Goal: Check status: Check status

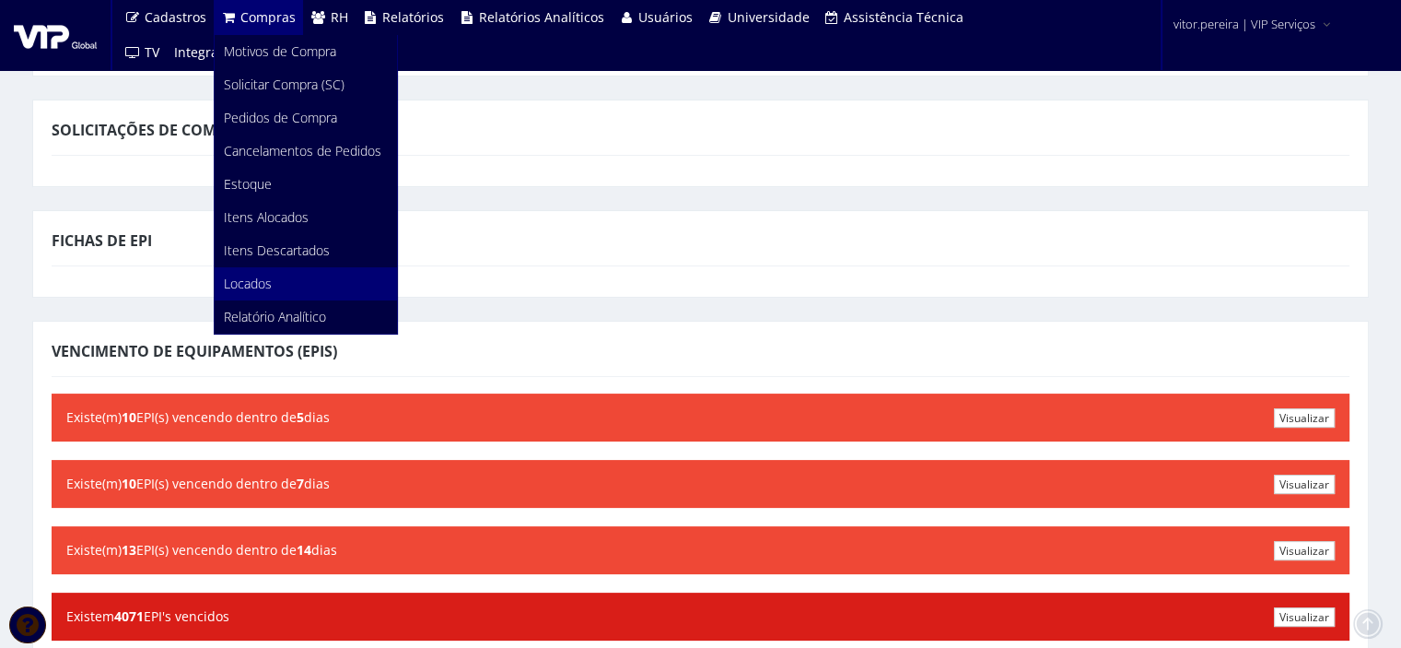
scroll to position [92, 0]
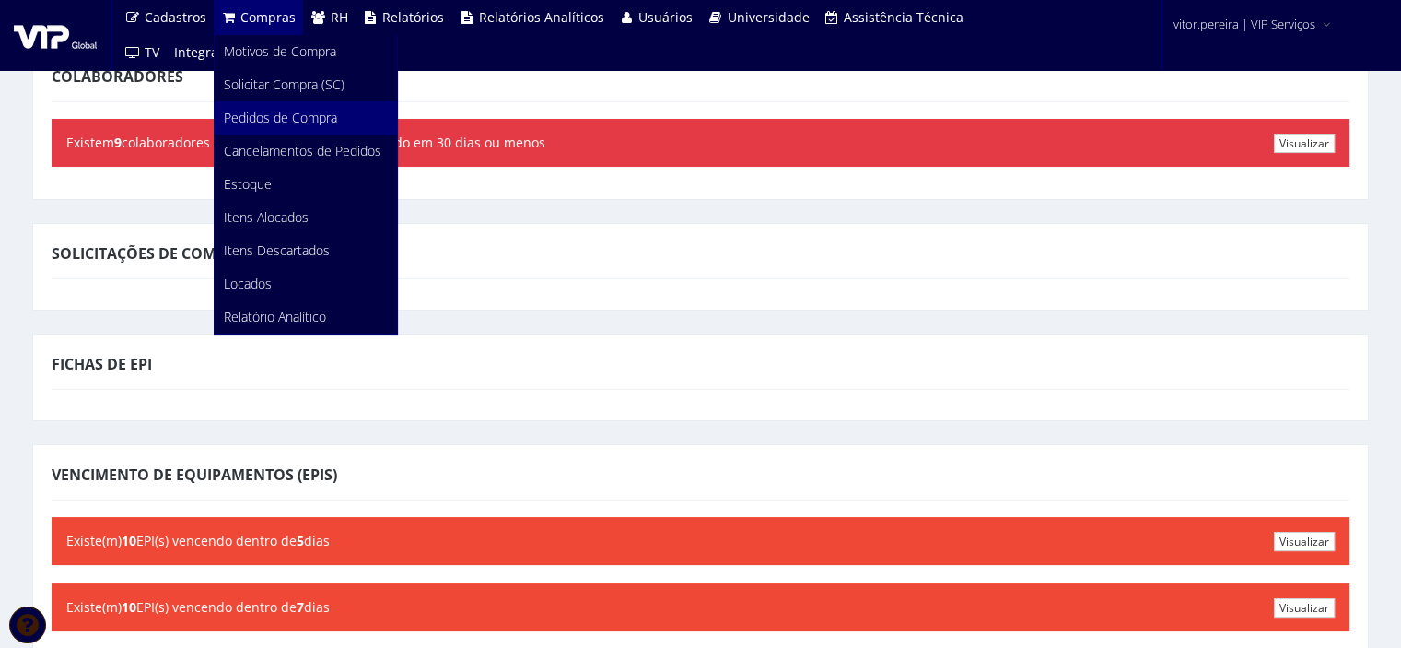
click at [274, 120] on span "Pedidos de Compra" at bounding box center [280, 118] width 113 height 18
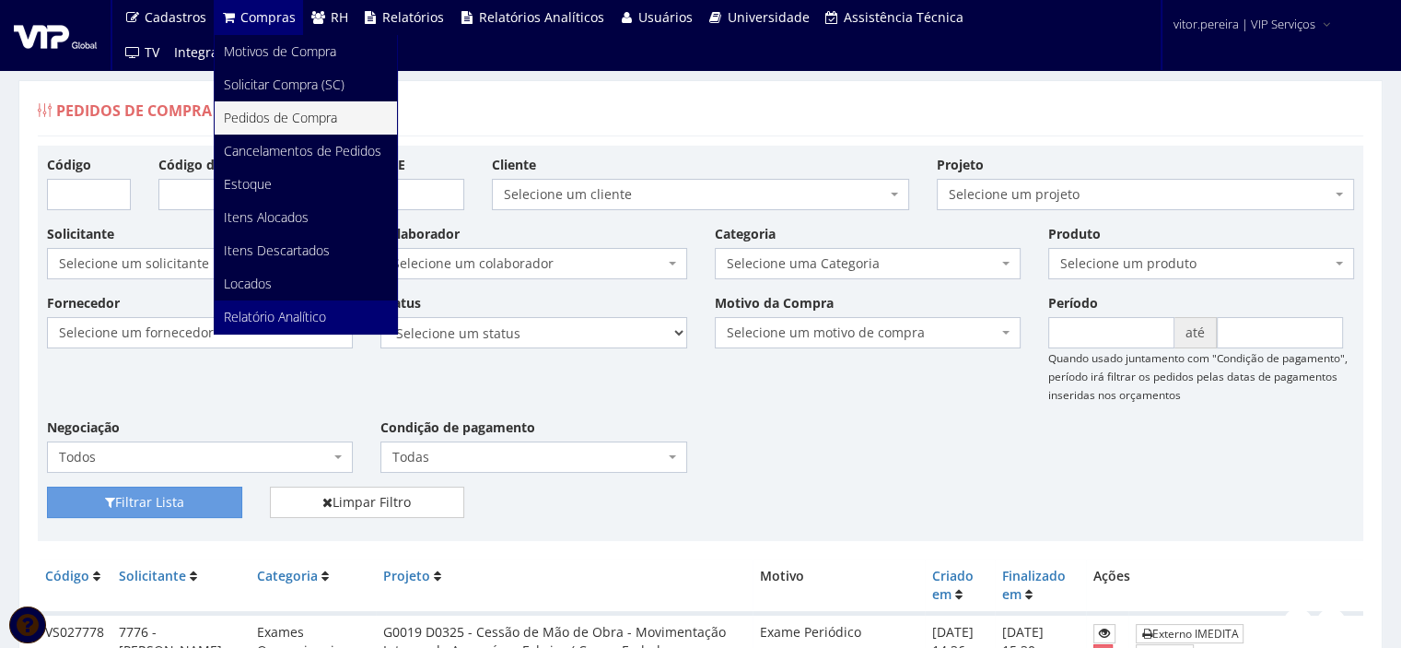
click at [275, 325] on span "Relatório Analítico" at bounding box center [275, 317] width 102 height 18
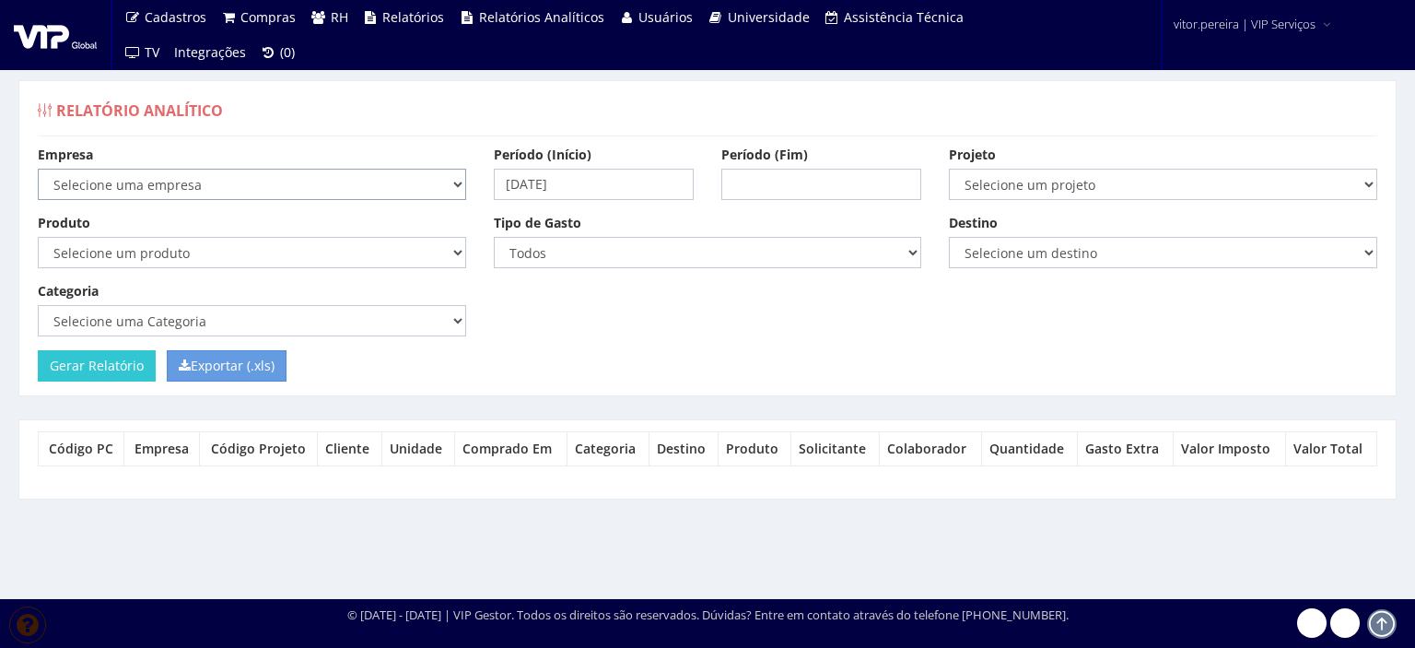
click at [108, 178] on select "Selecione uma empresa VIP Bauru VIP Bauru Manaus VIP Brasil (Cajamar) VIP Globa…" at bounding box center [252, 184] width 428 height 31
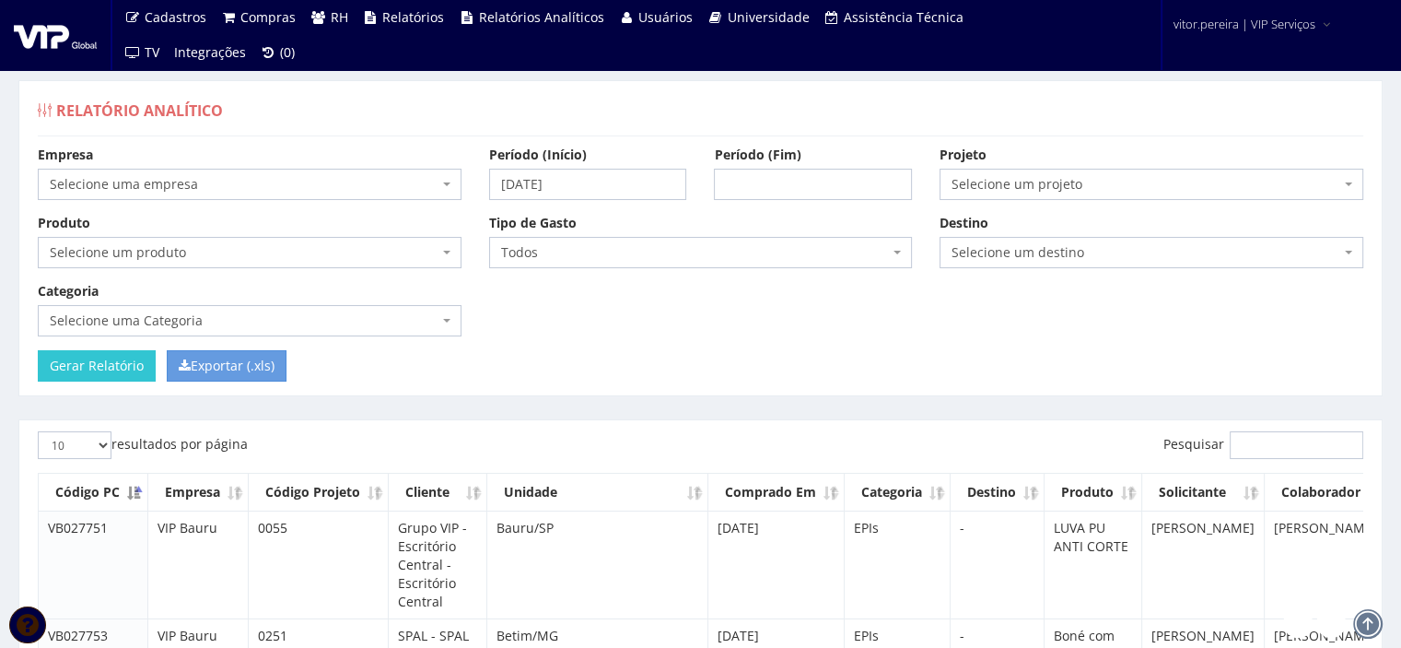
click at [394, 119] on div "Relatório Analítico" at bounding box center [701, 114] width 1326 height 44
click at [181, 184] on span "Selecione uma empresa" at bounding box center [244, 184] width 389 height 18
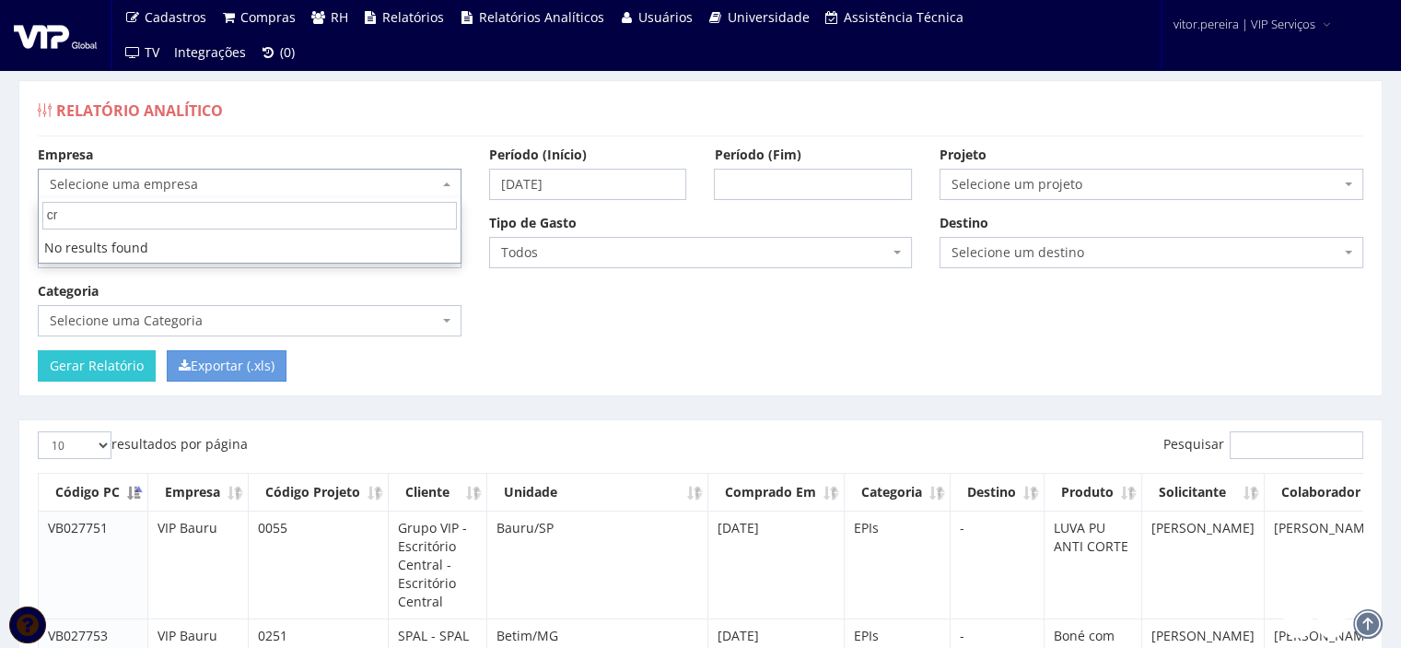
type input "c"
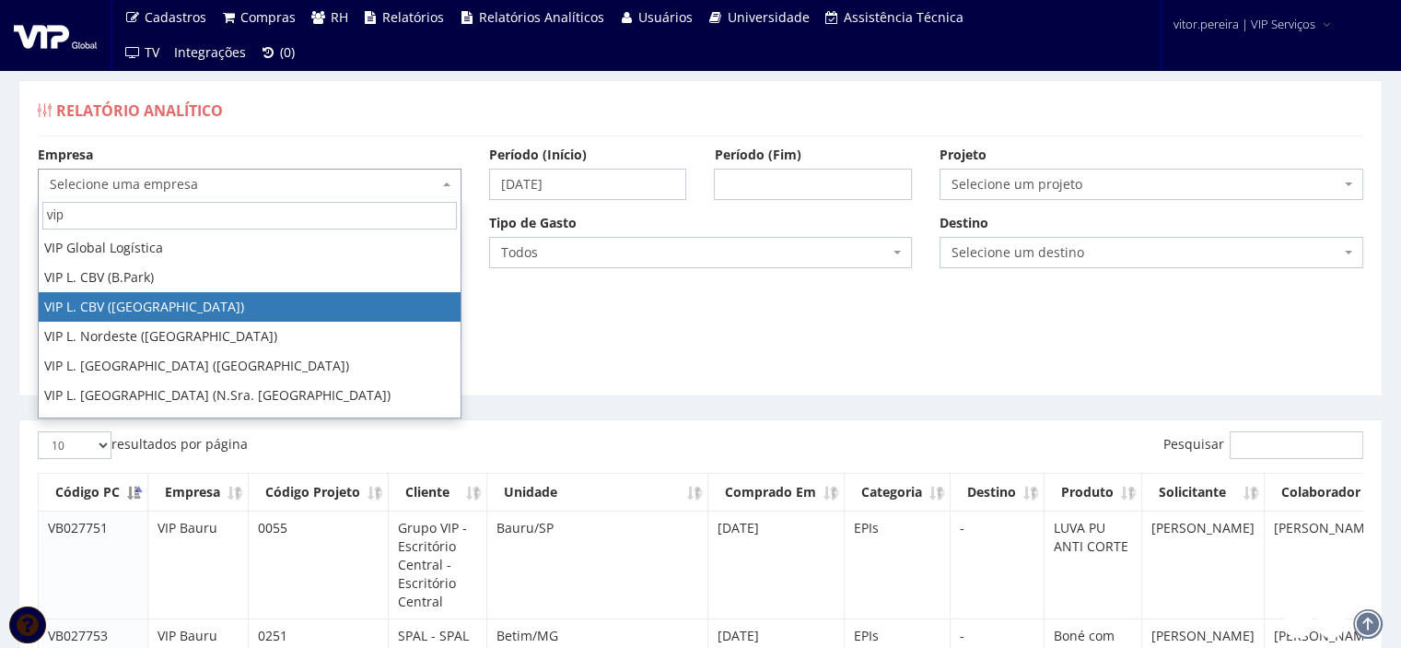
scroll to position [52, 0]
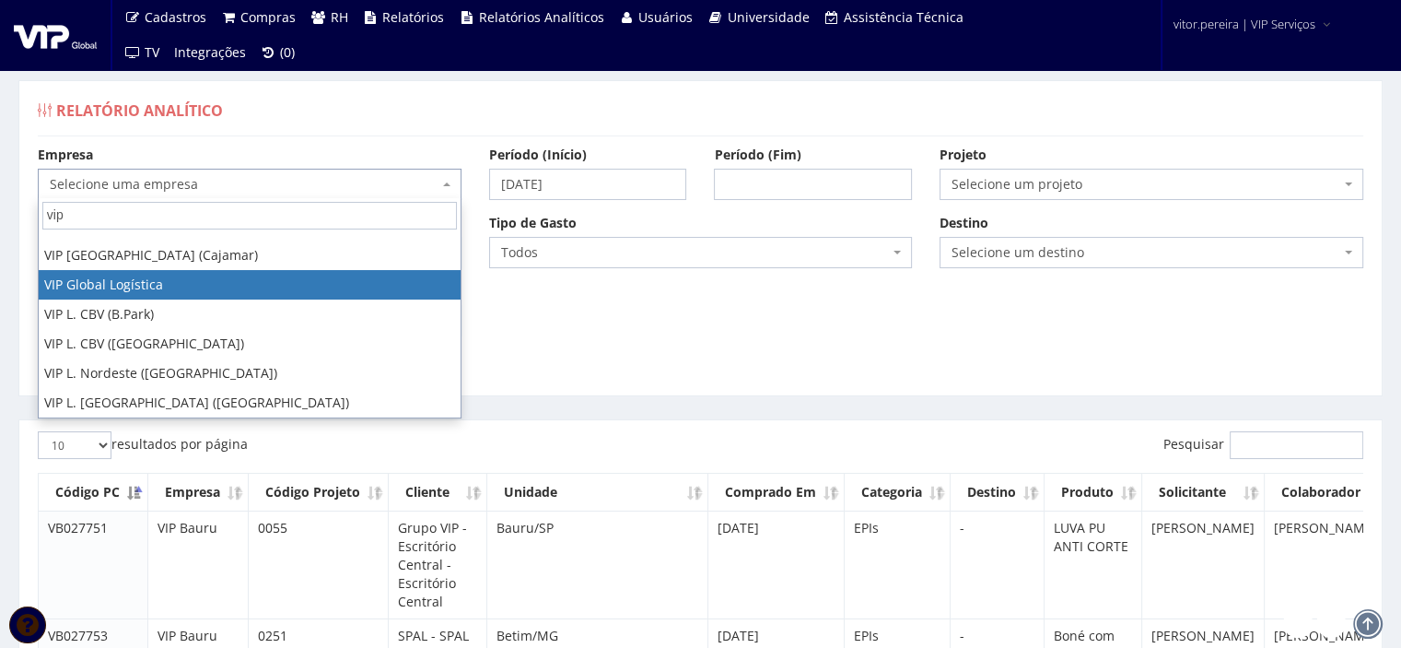
type input "vip"
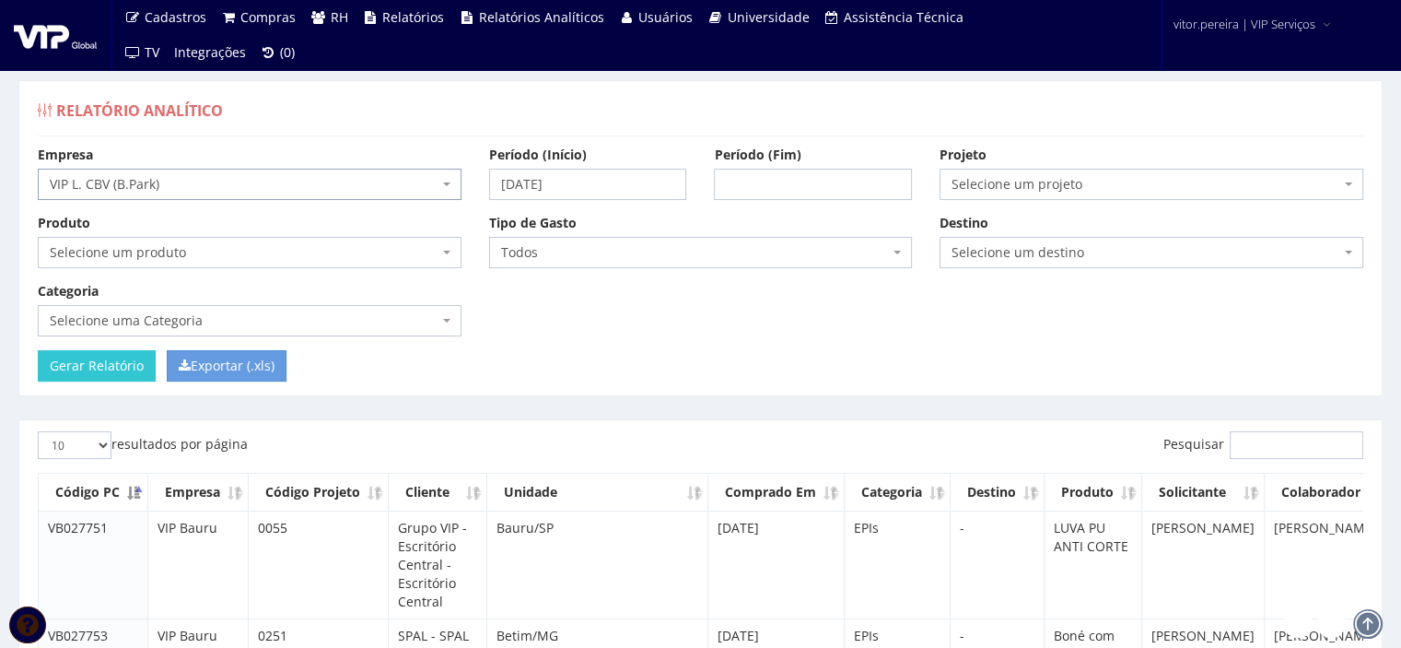
click at [189, 187] on span "VIP L. CBV (B.Park)" at bounding box center [244, 184] width 389 height 18
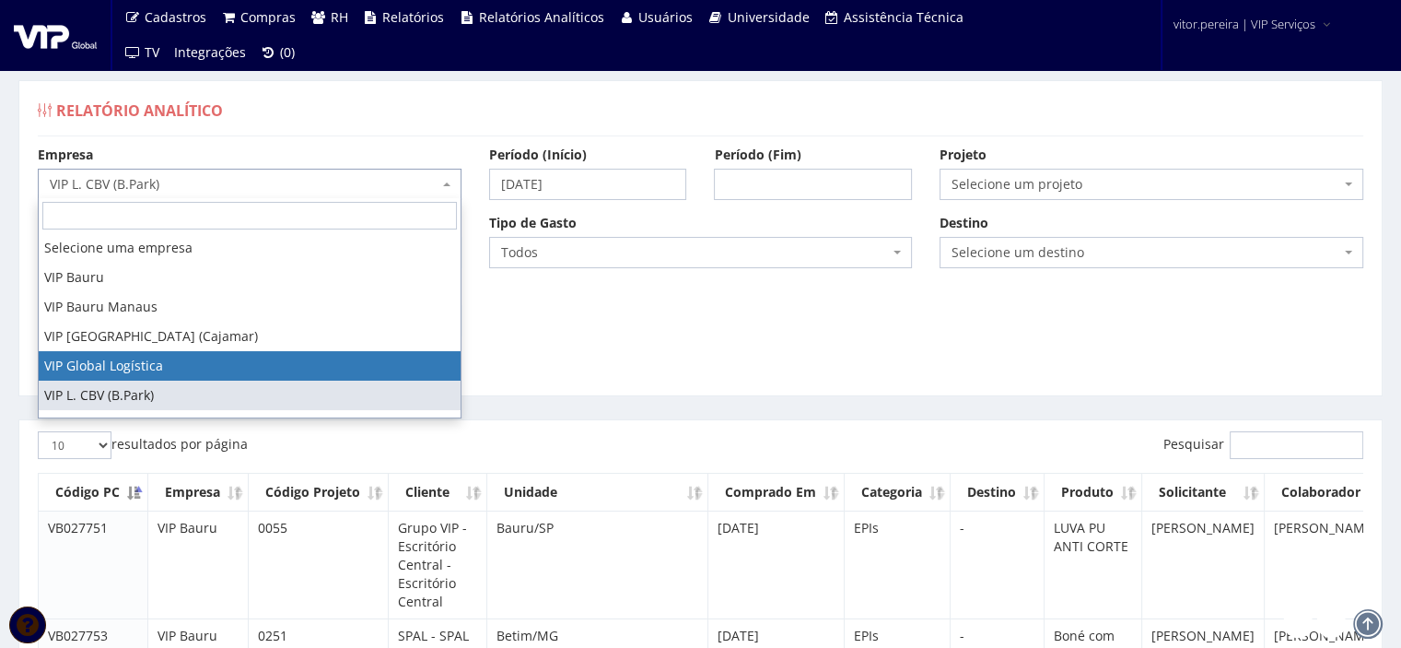
select select "19"
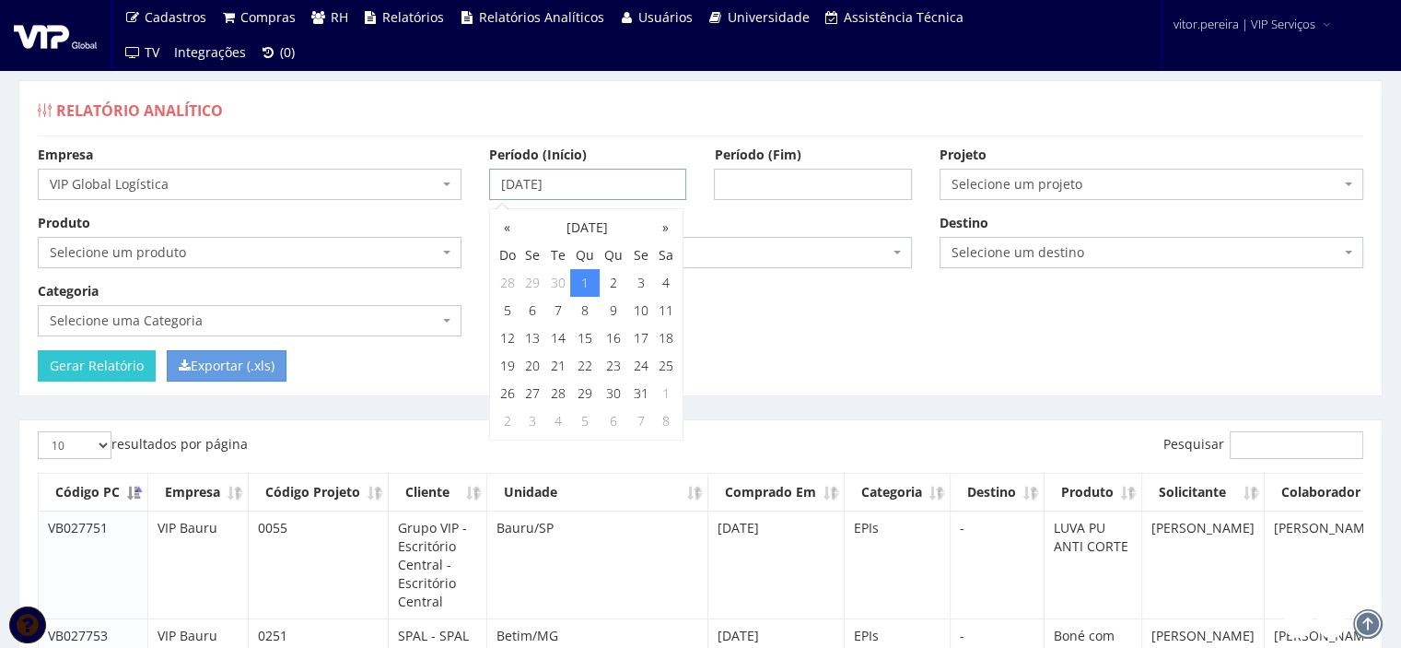
drag, startPoint x: 594, startPoint y: 190, endPoint x: 439, endPoint y: 195, distance: 155.8
click at [439, 195] on div "Empresa Selecione uma empresa VIP Bauru VIP Bauru Manaus VIP Brasil (Cajamar) V…" at bounding box center [700, 248] width 1353 height 205
click at [556, 228] on th "Outubro 2025" at bounding box center [587, 228] width 134 height 28
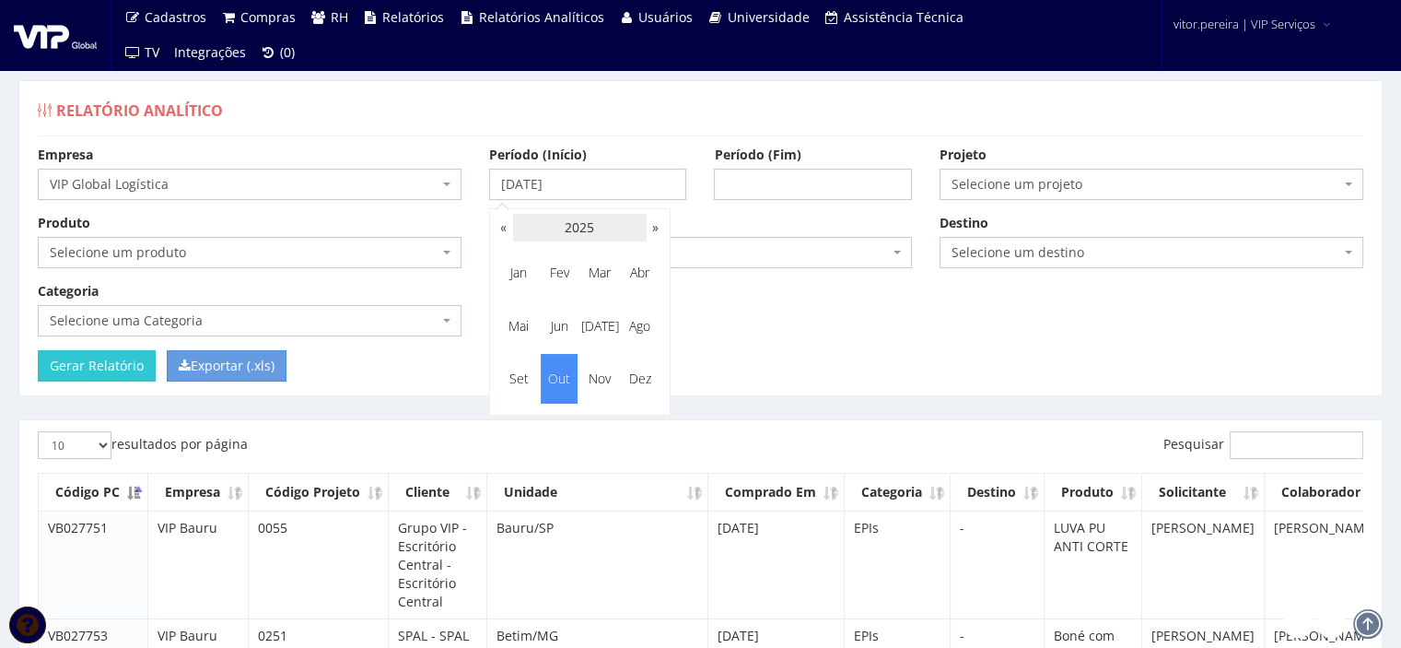
click at [558, 228] on th "2025" at bounding box center [580, 228] width 134 height 28
click at [549, 264] on span "2020" at bounding box center [559, 273] width 37 height 50
click at [522, 268] on span "Jan" at bounding box center [518, 273] width 37 height 50
click at [586, 273] on td "1" at bounding box center [584, 283] width 29 height 28
type input "01/01/2020"
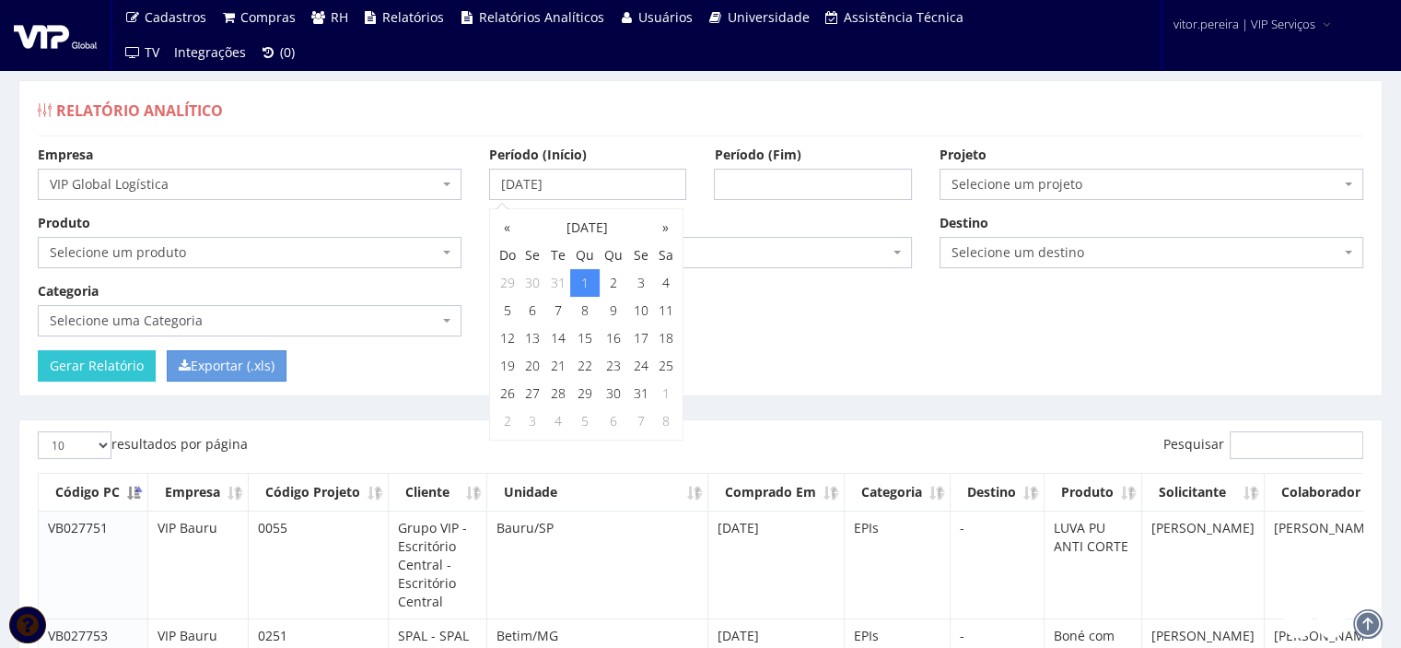
click at [726, 125] on div "Relatório Analítico" at bounding box center [701, 114] width 1326 height 44
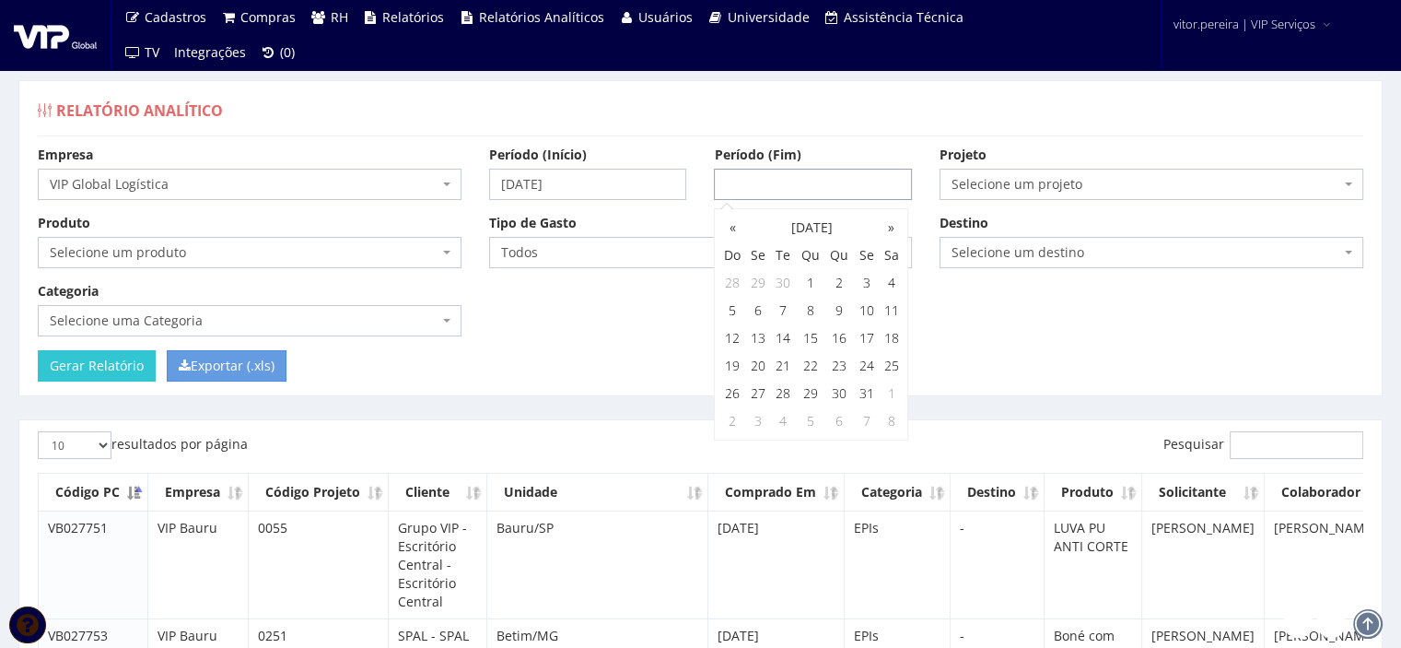
click at [754, 170] on input "Período (Fim)" at bounding box center [813, 184] width 198 height 31
drag, startPoint x: 809, startPoint y: 314, endPoint x: 792, endPoint y: 263, distance: 54.2
click at [809, 314] on td "8" at bounding box center [810, 311] width 29 height 28
type input "08/10/2025"
click at [768, 134] on div "Relatório Analítico" at bounding box center [701, 114] width 1326 height 44
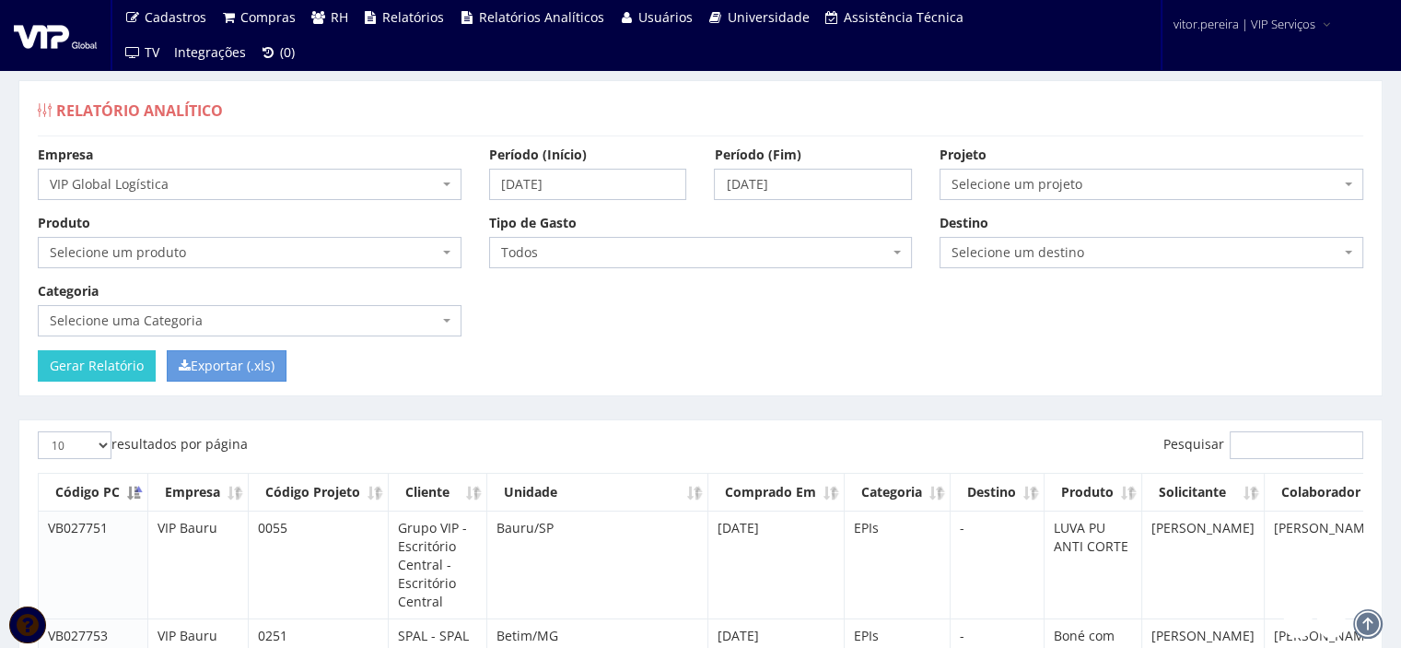
click at [1011, 194] on span "Selecione um projeto" at bounding box center [1152, 184] width 424 height 31
click at [1011, 193] on span "Selecione um projeto" at bounding box center [1152, 184] width 424 height 31
click at [103, 368] on input "Gerar Relatório" at bounding box center [97, 365] width 118 height 31
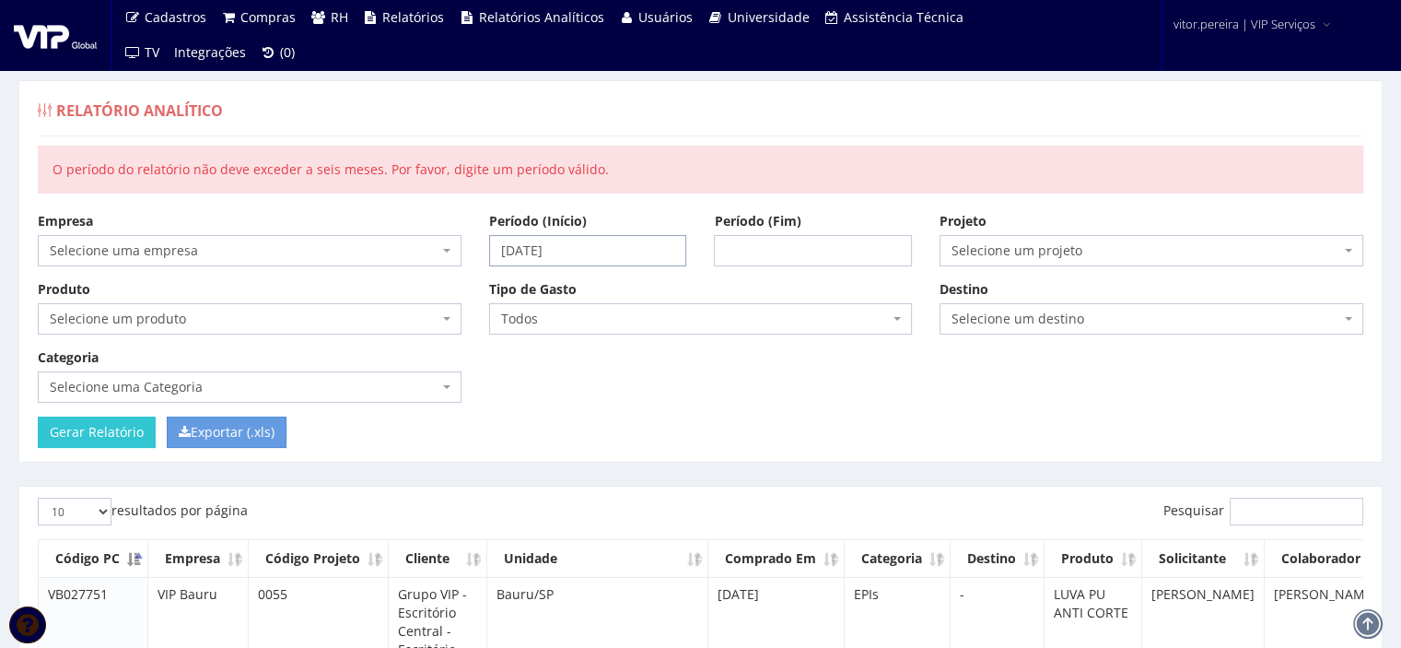
click at [632, 246] on input "01/10/2025" at bounding box center [588, 250] width 198 height 31
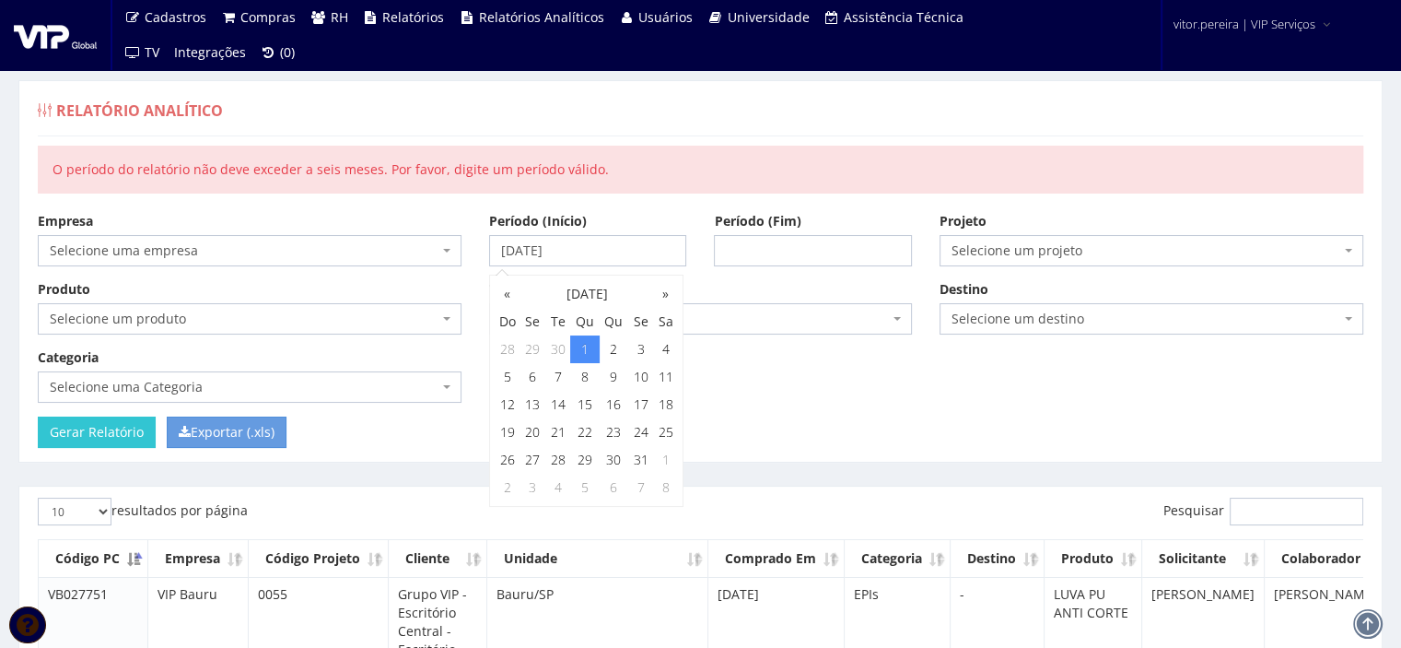
click at [774, 358] on div "Empresa Selecione uma empresa VIP Bauru VIP Bauru Manaus VIP Brasil (Cajamar) V…" at bounding box center [700, 314] width 1353 height 205
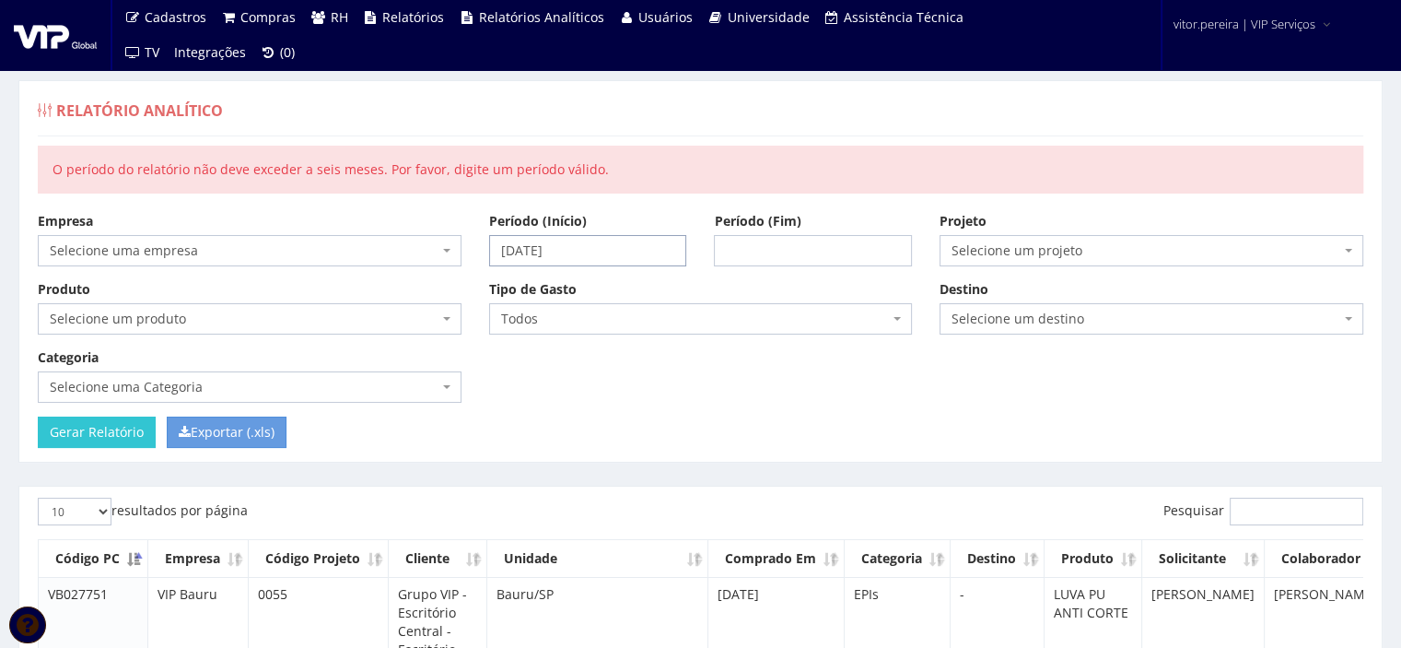
click at [615, 251] on input "01/10/2025" at bounding box center [588, 250] width 198 height 31
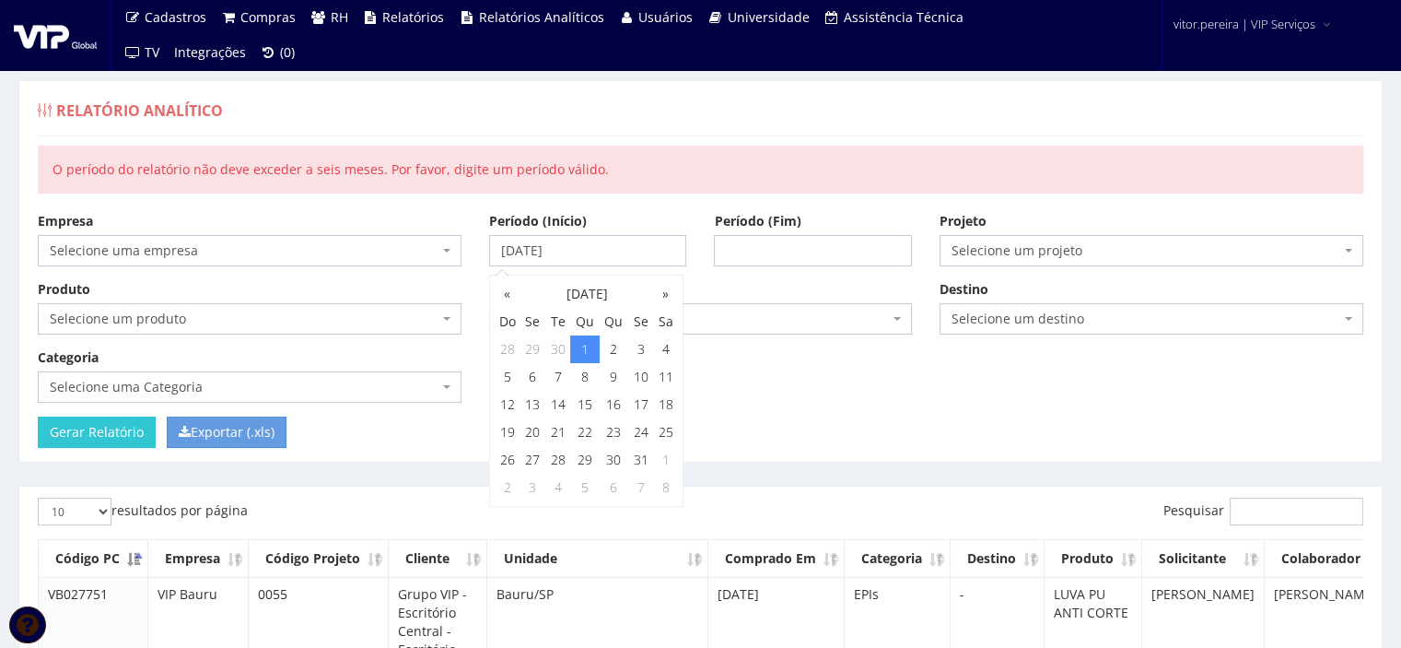
click at [597, 284] on th "Outubro 2025" at bounding box center [587, 294] width 134 height 28
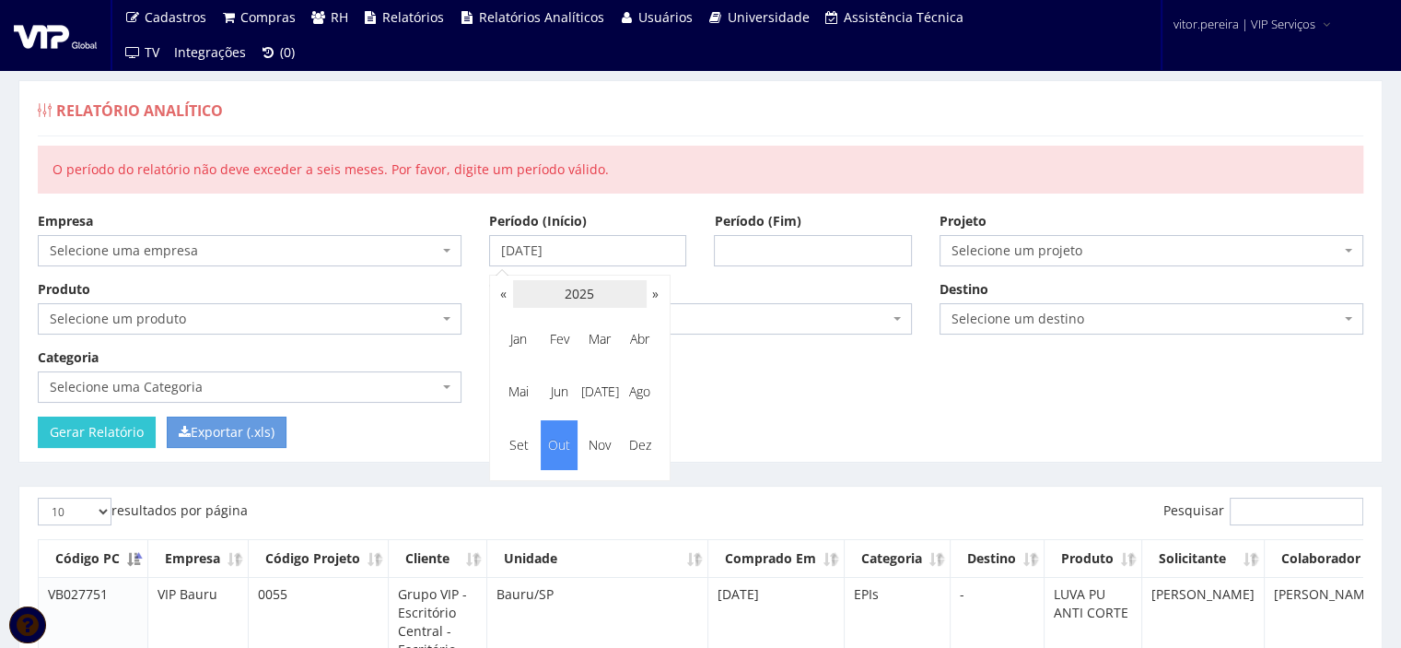
click at [579, 295] on th "2025" at bounding box center [580, 294] width 134 height 28
click at [560, 404] on span "2024" at bounding box center [559, 392] width 37 height 50
click at [567, 331] on span "Fev" at bounding box center [559, 339] width 37 height 50
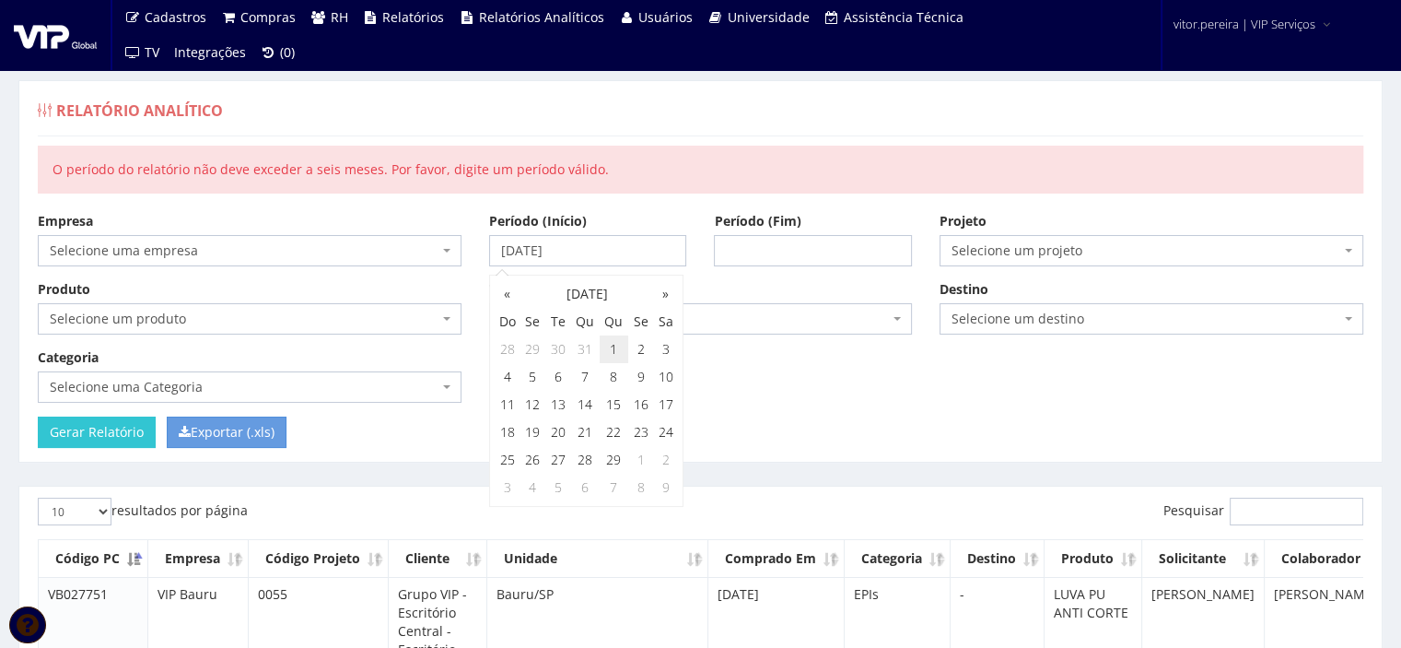
click at [614, 357] on td "1" at bounding box center [614, 349] width 29 height 28
type input "[DATE]"
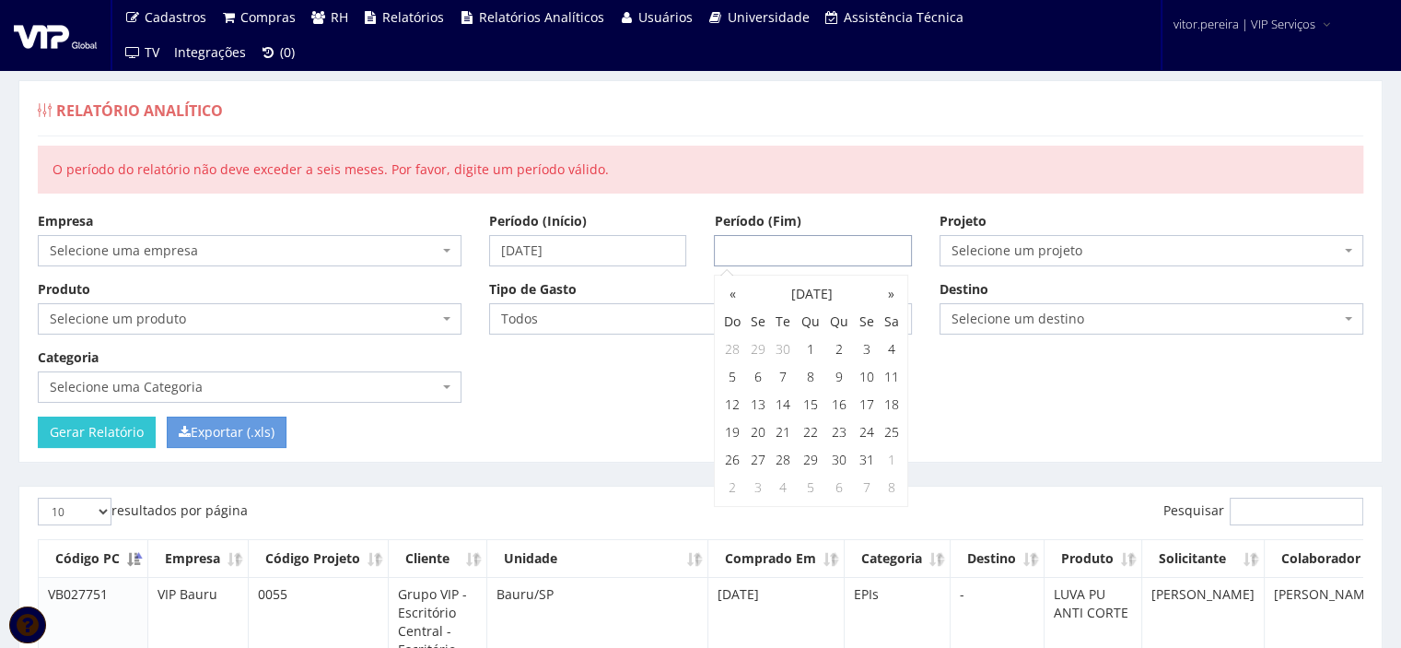
click at [774, 244] on input "Período (Fim)" at bounding box center [813, 250] width 198 height 31
click at [760, 298] on th "Outubro 2025" at bounding box center [812, 294] width 134 height 28
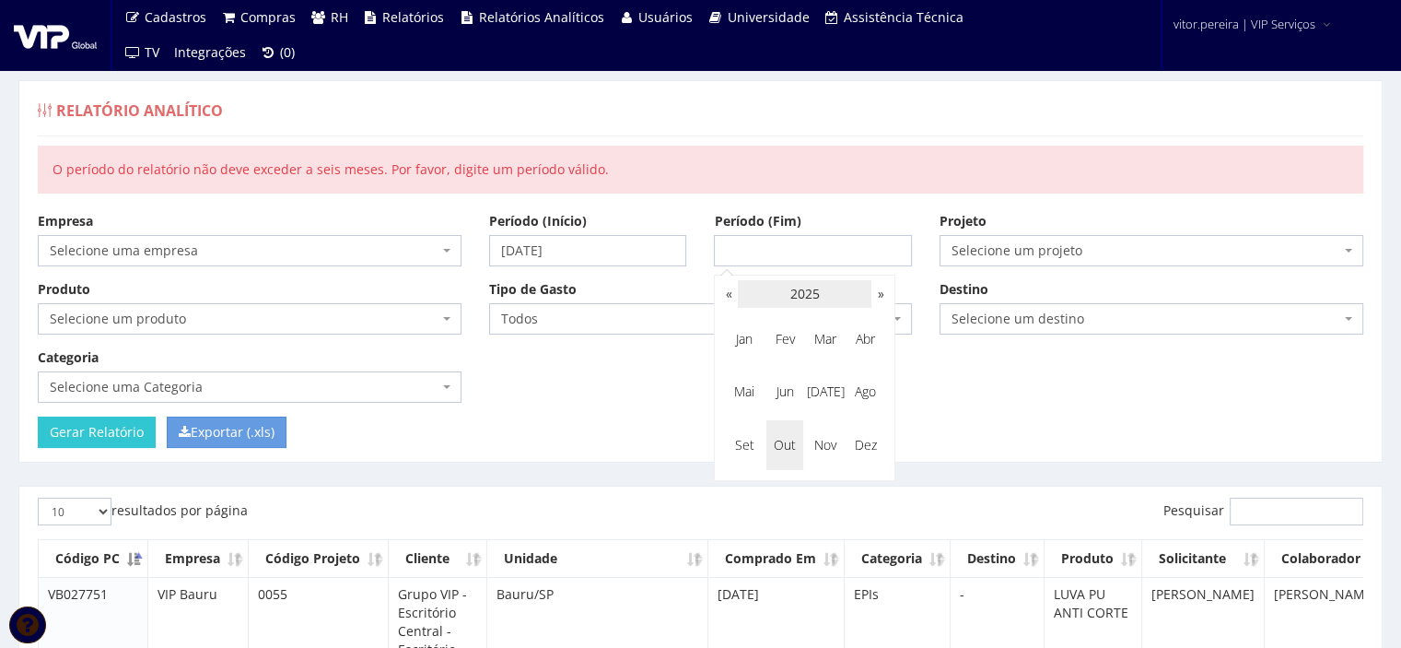
click at [798, 297] on th "2025" at bounding box center [805, 294] width 134 height 28
click at [788, 392] on span "2024" at bounding box center [784, 392] width 37 height 50
click at [863, 390] on span "Ago" at bounding box center [865, 392] width 37 height 50
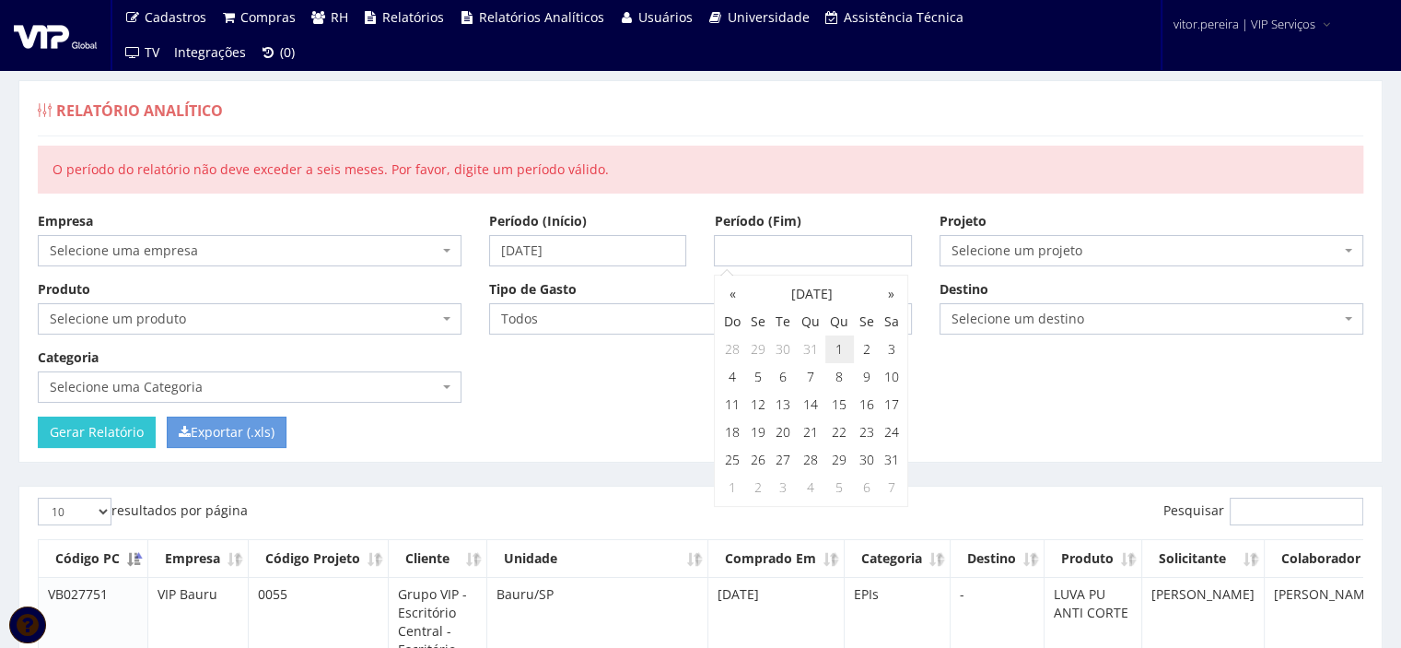
click at [837, 349] on td "1" at bounding box center [839, 349] width 29 height 28
type input "01/08/2024"
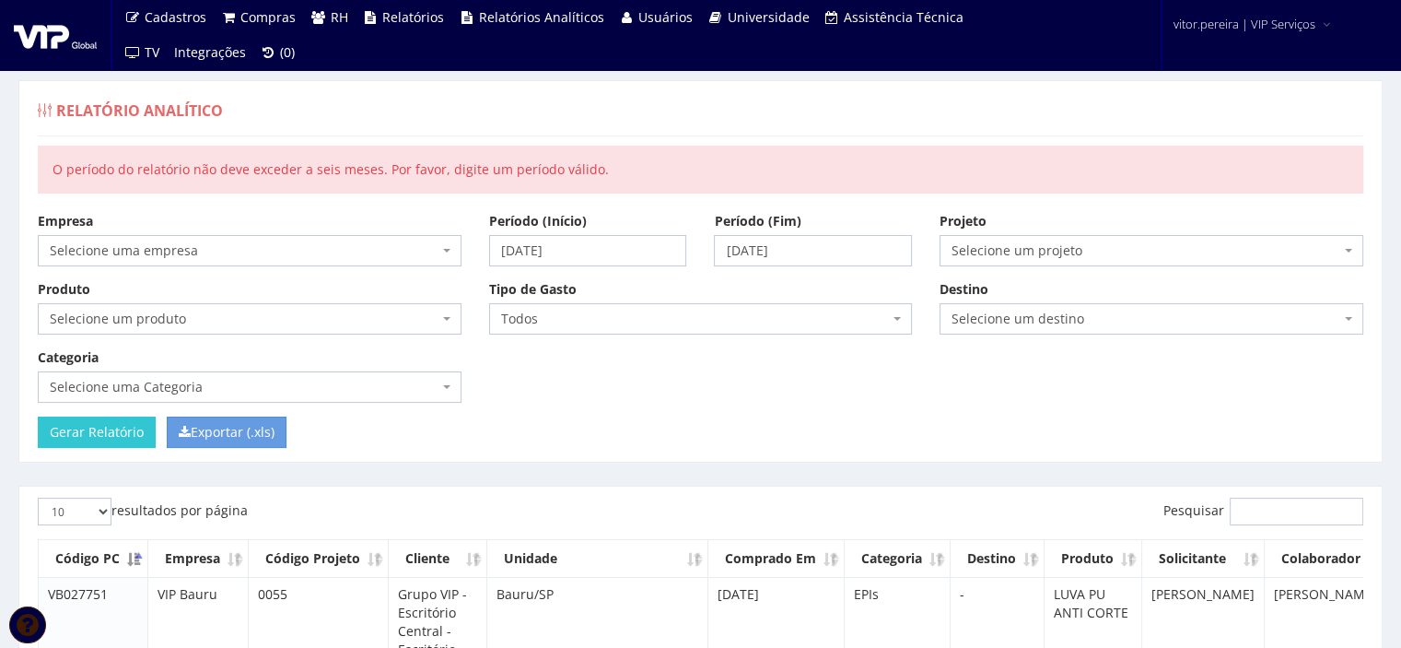
click at [845, 198] on div "Relatório Analítico O período do relatório não deve exceder a seis meses. Por f…" at bounding box center [700, 271] width 1364 height 382
click at [105, 436] on input "Gerar Relatório" at bounding box center [97, 431] width 118 height 31
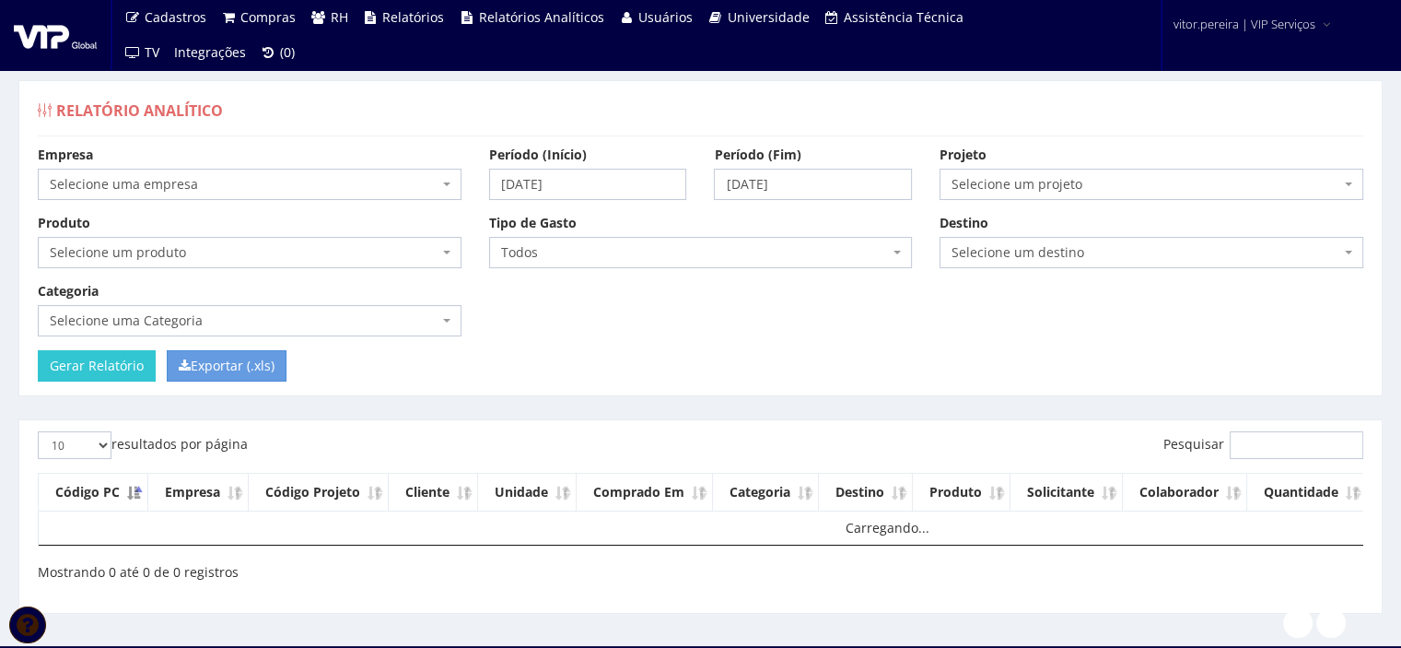
click at [220, 176] on span "Selecione uma empresa" at bounding box center [244, 184] width 389 height 18
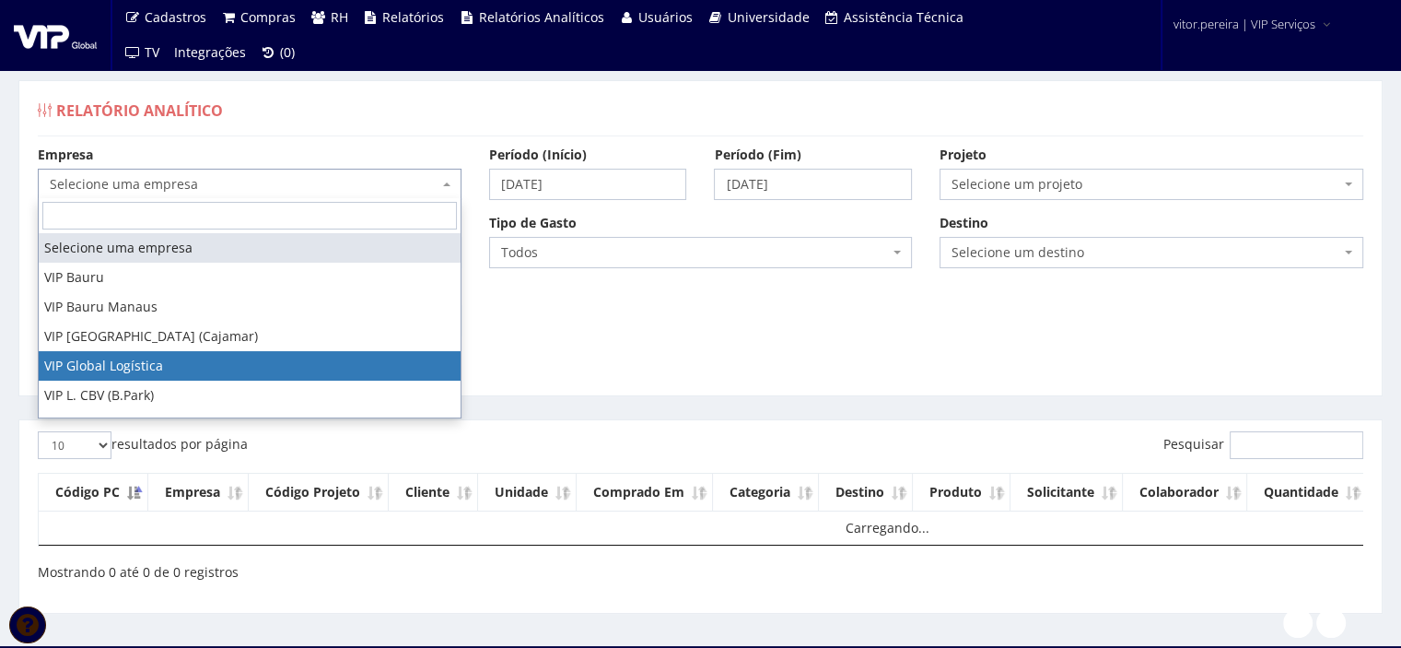
select select "19"
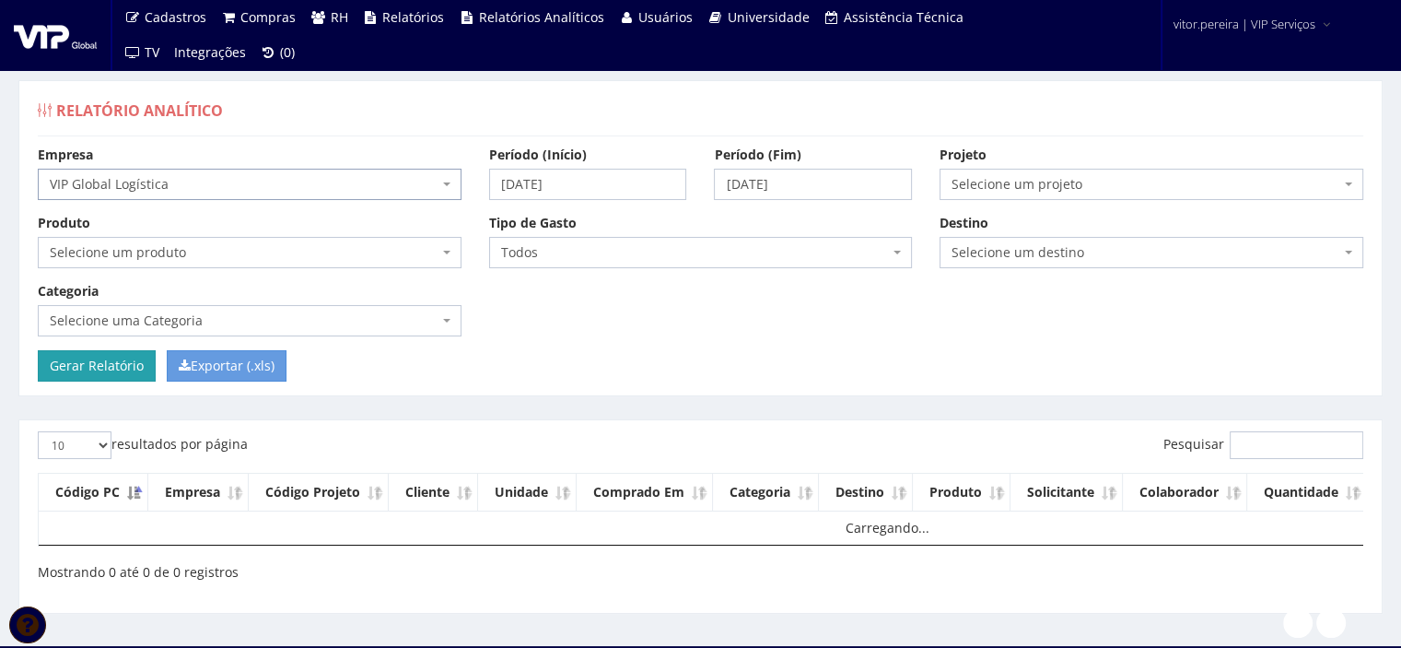
click at [76, 368] on input "Gerar Relatório" at bounding box center [97, 365] width 118 height 31
click at [274, 180] on span "VIP Global Logística" at bounding box center [244, 184] width 389 height 18
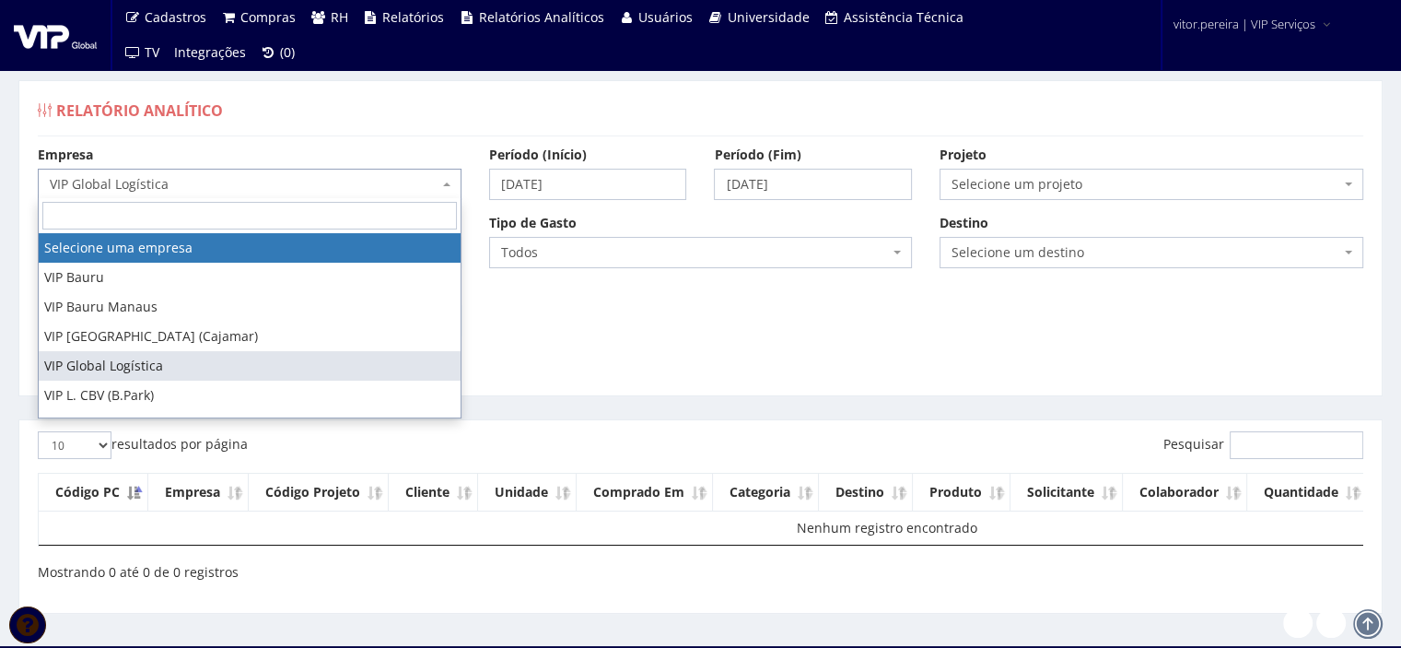
select select
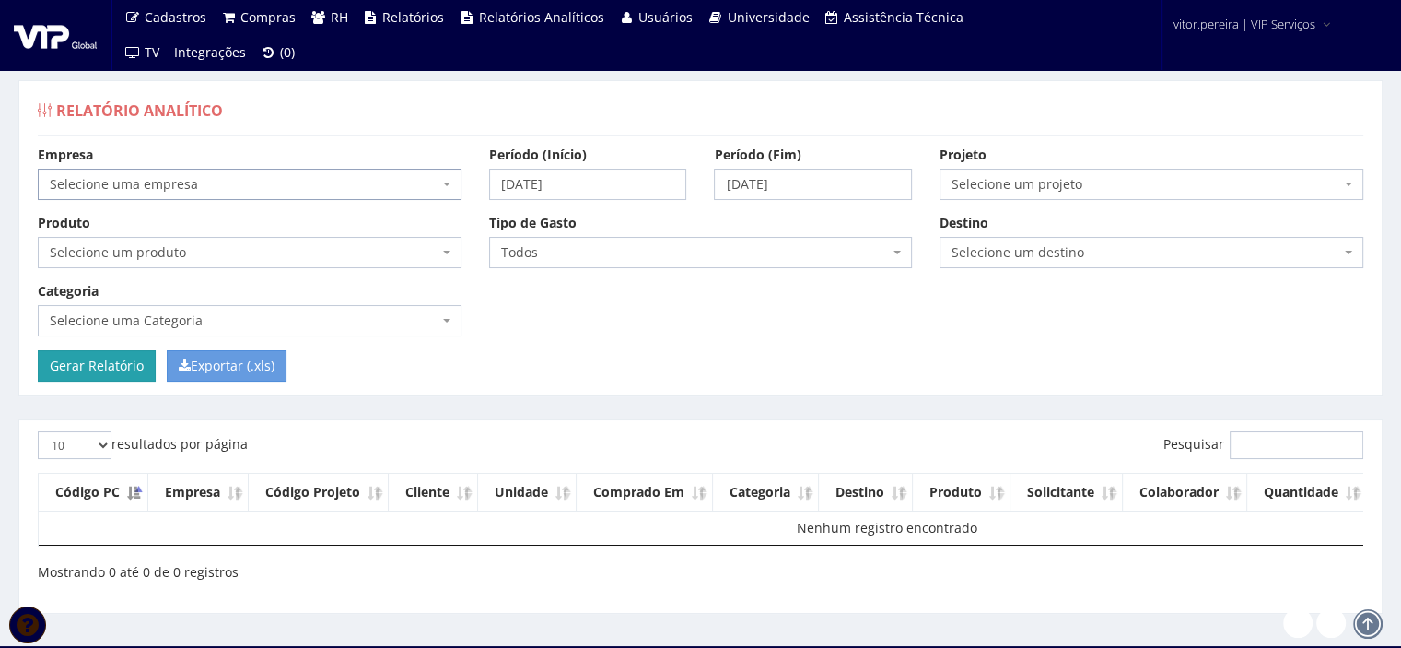
click at [74, 360] on input "Gerar Relatório" at bounding box center [97, 365] width 118 height 31
click at [97, 446] on select "10 25 50 100" at bounding box center [75, 445] width 74 height 28
drag, startPoint x: 107, startPoint y: 443, endPoint x: 99, endPoint y: 452, distance: 12.4
click at [107, 443] on select "10 25 50 100" at bounding box center [75, 445] width 74 height 28
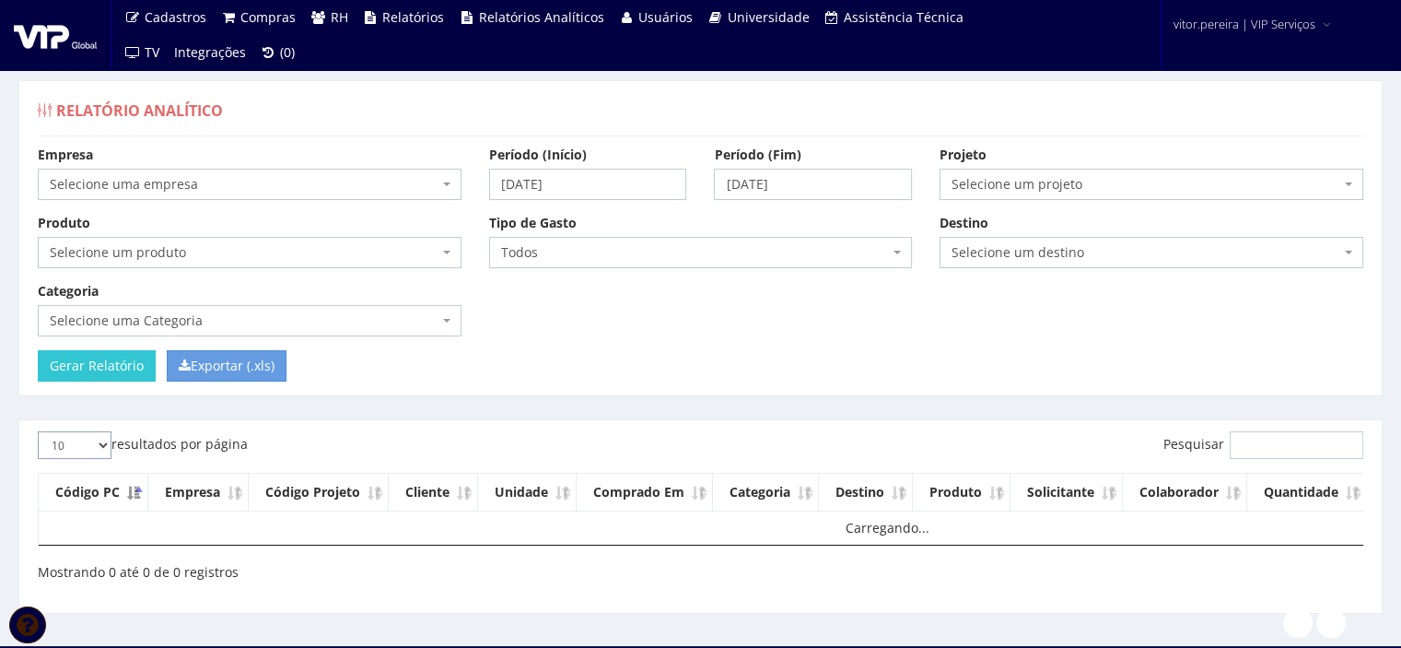
select select "100"
click at [38, 431] on select "10 25 50 100" at bounding box center [75, 445] width 74 height 28
click at [455, 384] on div "Relatório Analítico Empresa Selecione uma empresa VIP Bauru VIP Bauru Manaus VI…" at bounding box center [700, 238] width 1364 height 316
click at [439, 175] on span "Selecione uma empresa" at bounding box center [250, 184] width 424 height 31
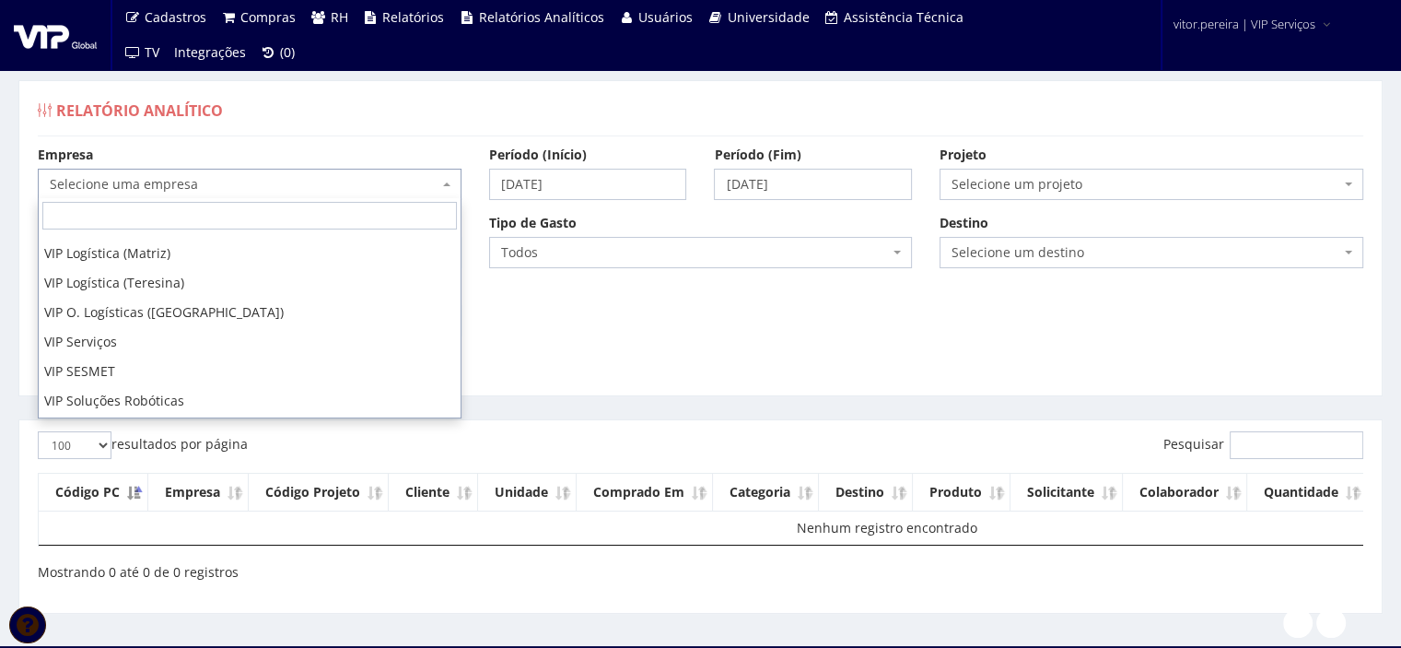
scroll to position [376, 0]
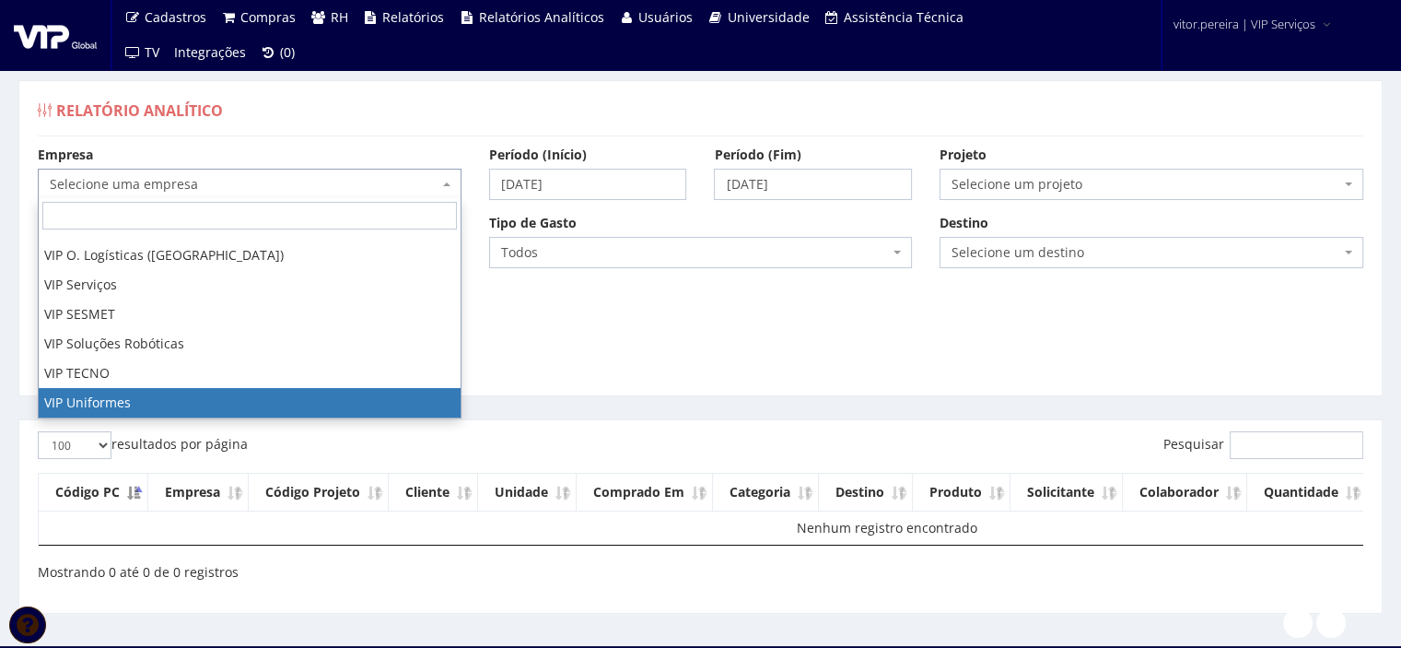
select select "6"
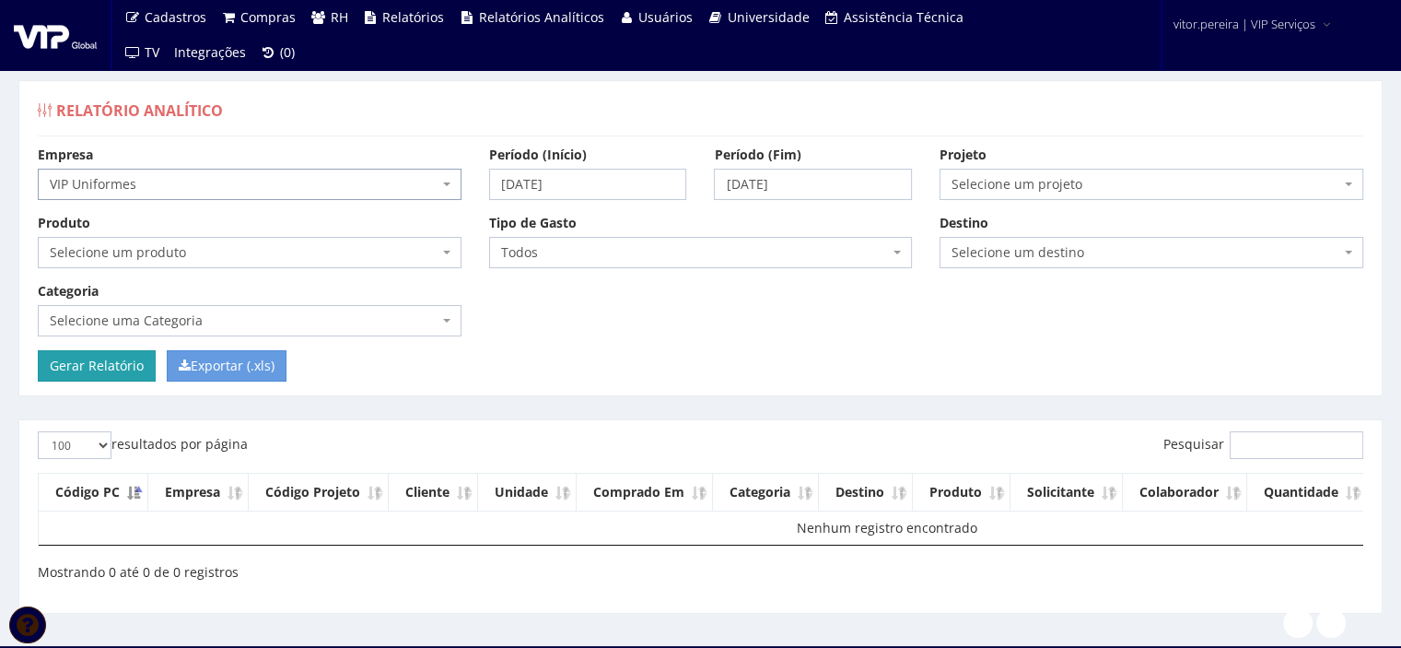
click at [102, 357] on input "Gerar Relatório" at bounding box center [97, 365] width 118 height 31
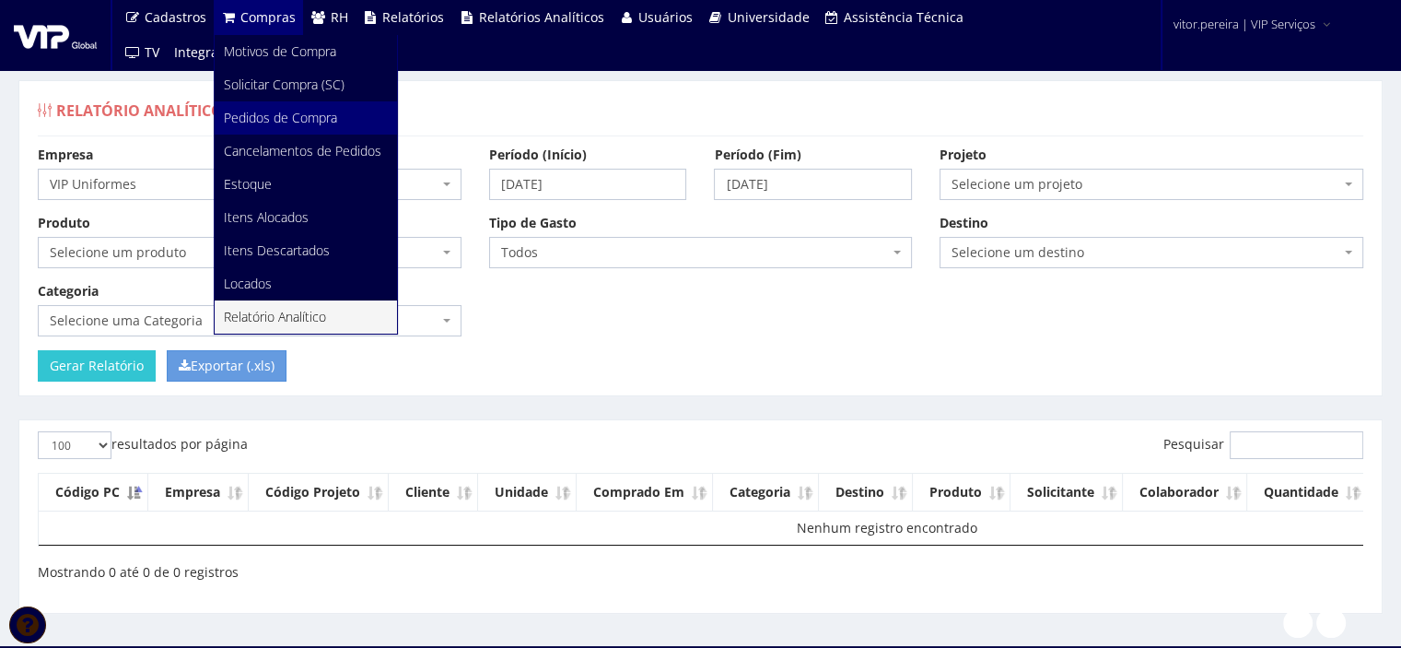
click at [262, 122] on span "Pedidos de Compra" at bounding box center [280, 118] width 113 height 18
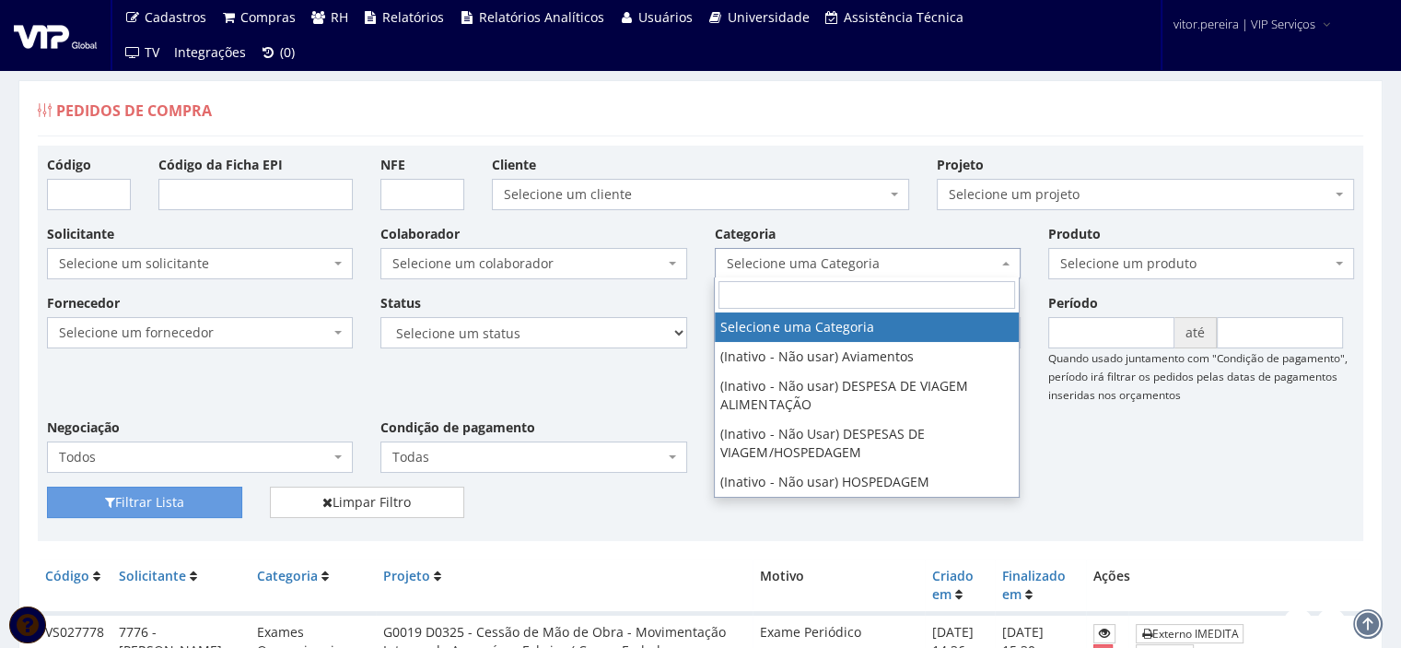
click at [720, 269] on span "Selecione uma Categoria" at bounding box center [868, 263] width 306 height 31
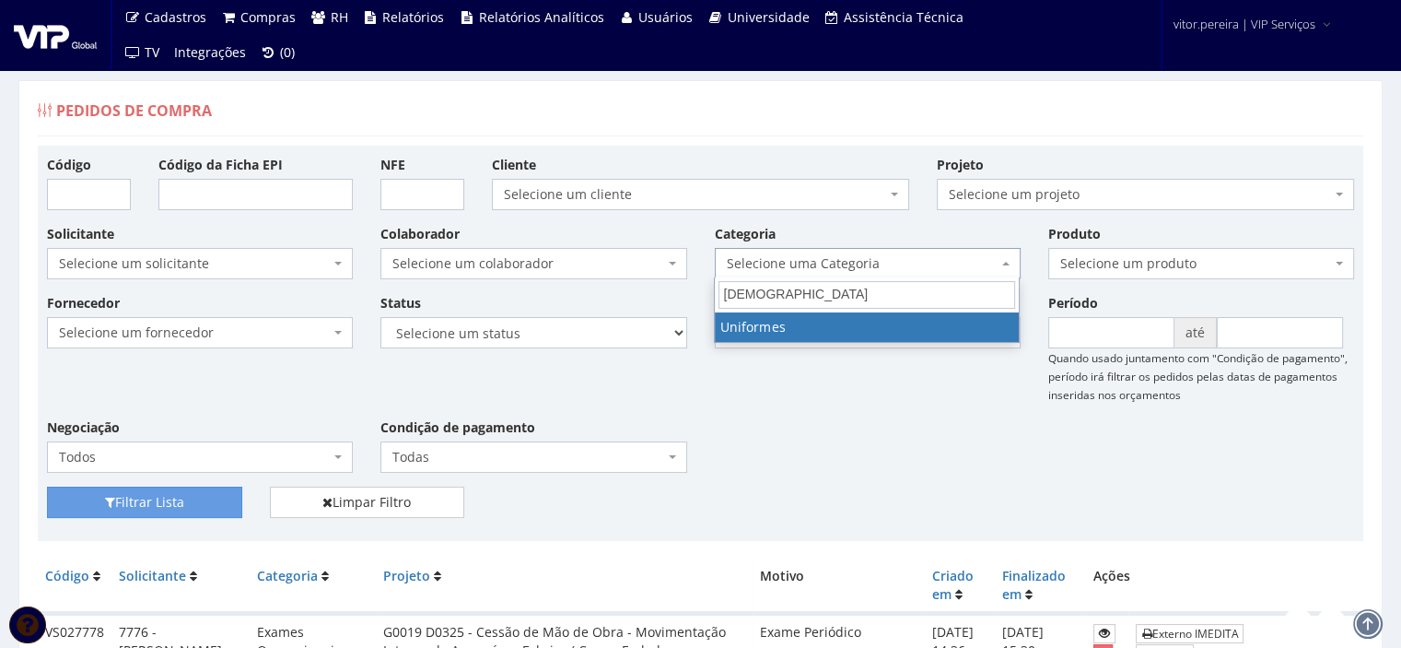
type input "[DEMOGRAPHIC_DATA]"
select select "4"
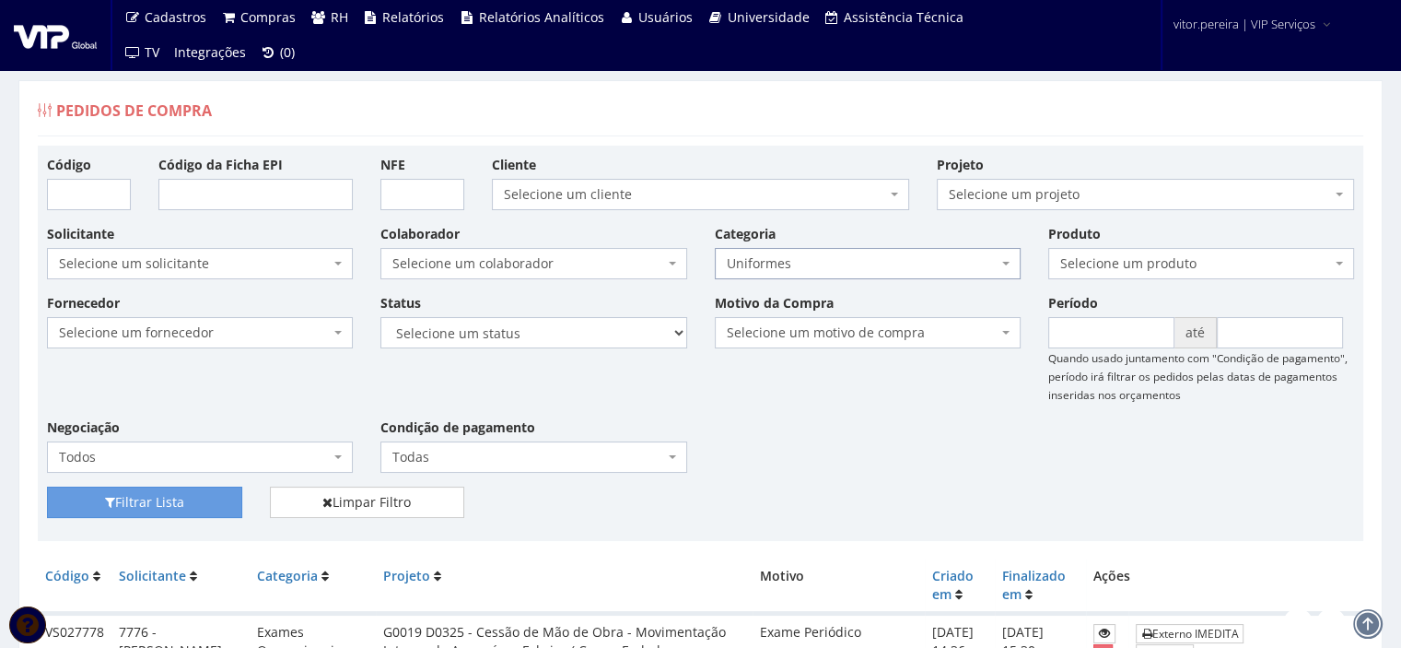
click at [497, 266] on span "Selecione um colaborador" at bounding box center [527, 263] width 271 height 18
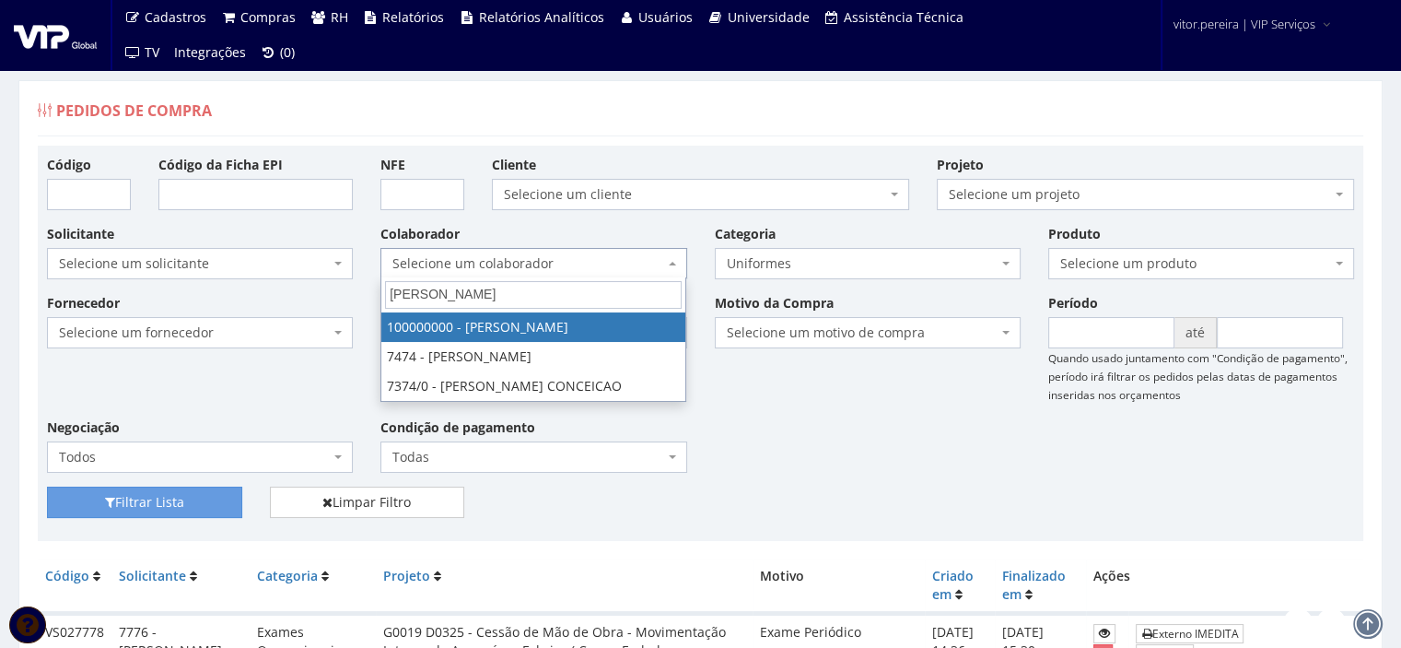
type input "bruno al"
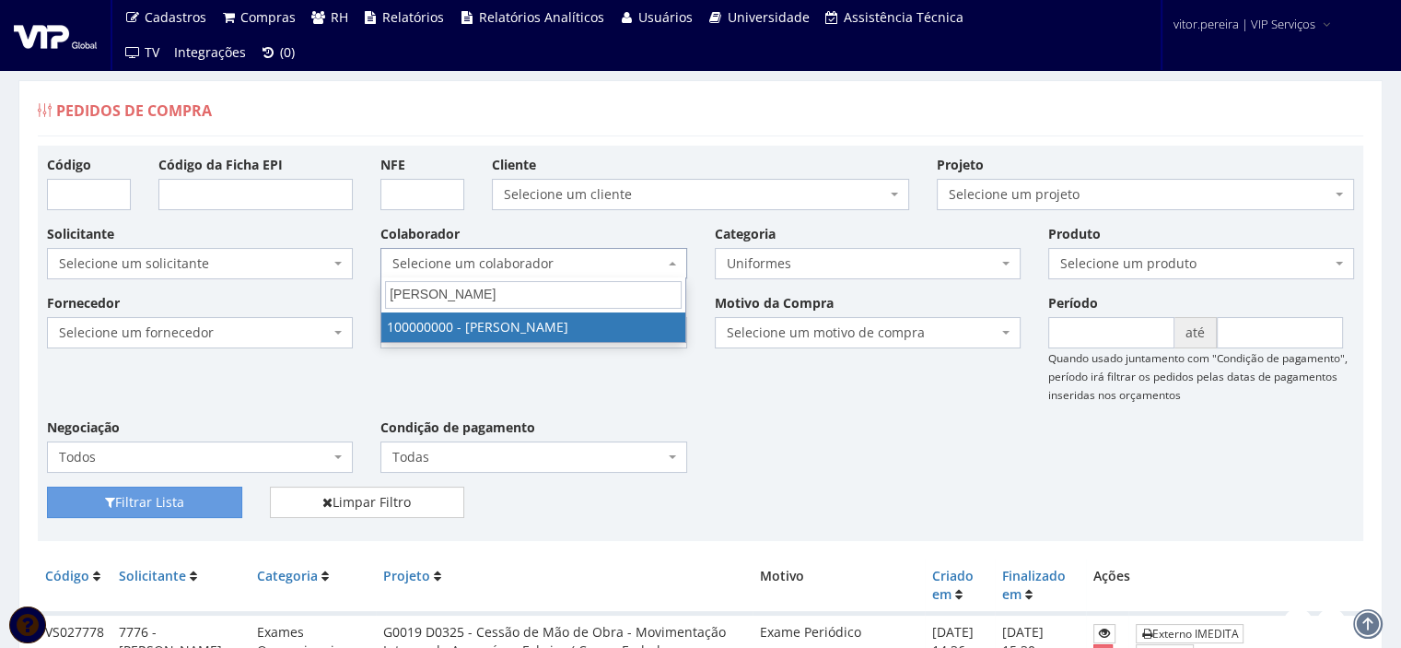
select select "3420"
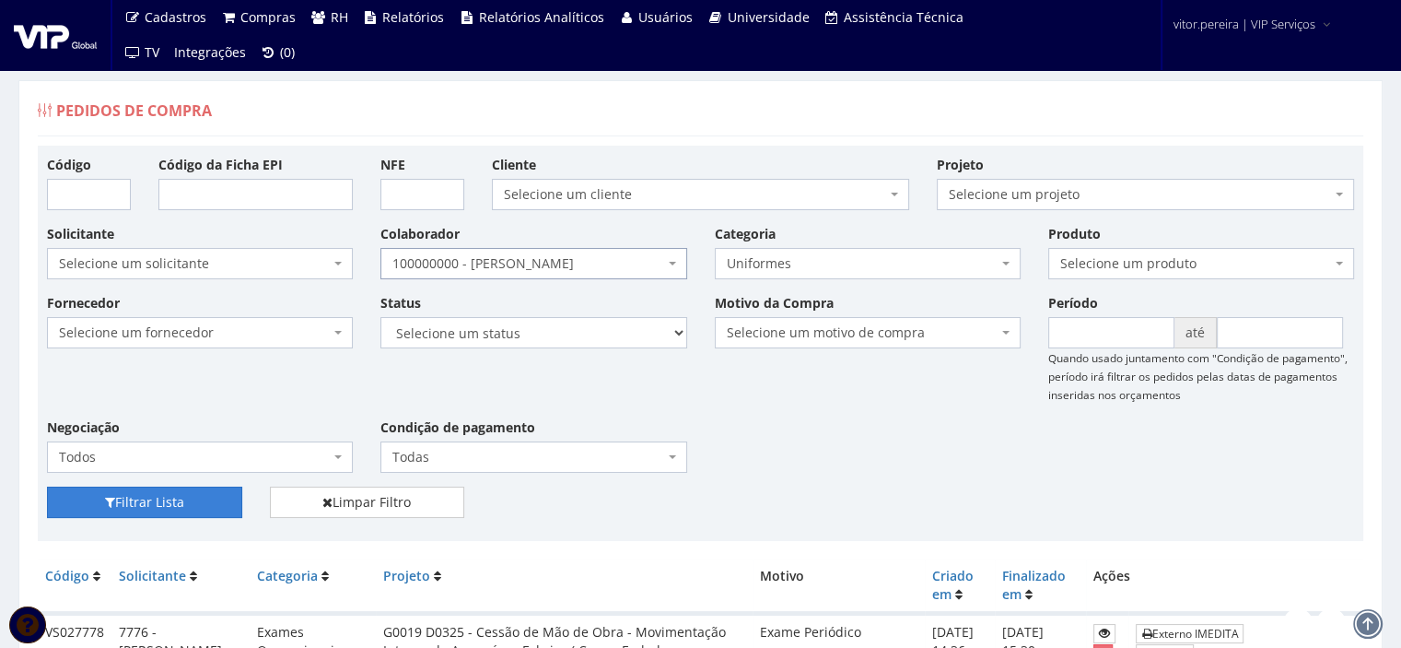
click at [124, 506] on button "Filtrar Lista" at bounding box center [144, 501] width 195 height 31
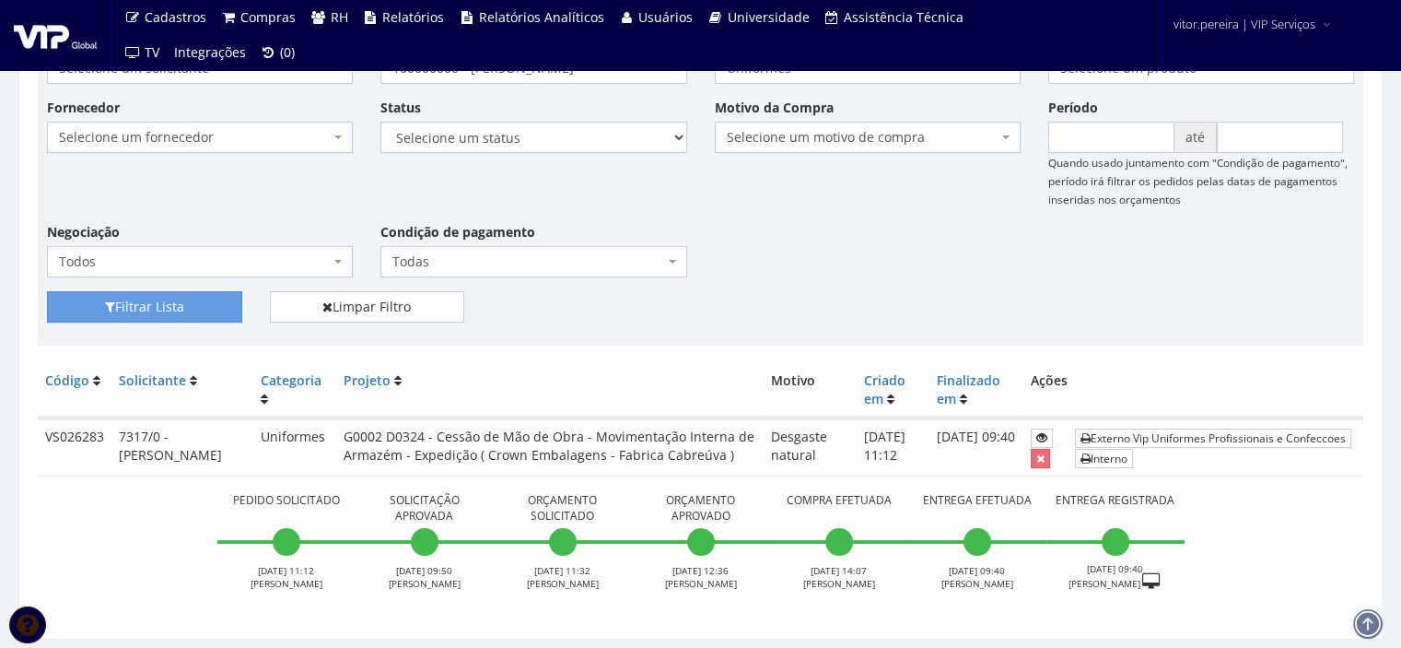
scroll to position [262, 0]
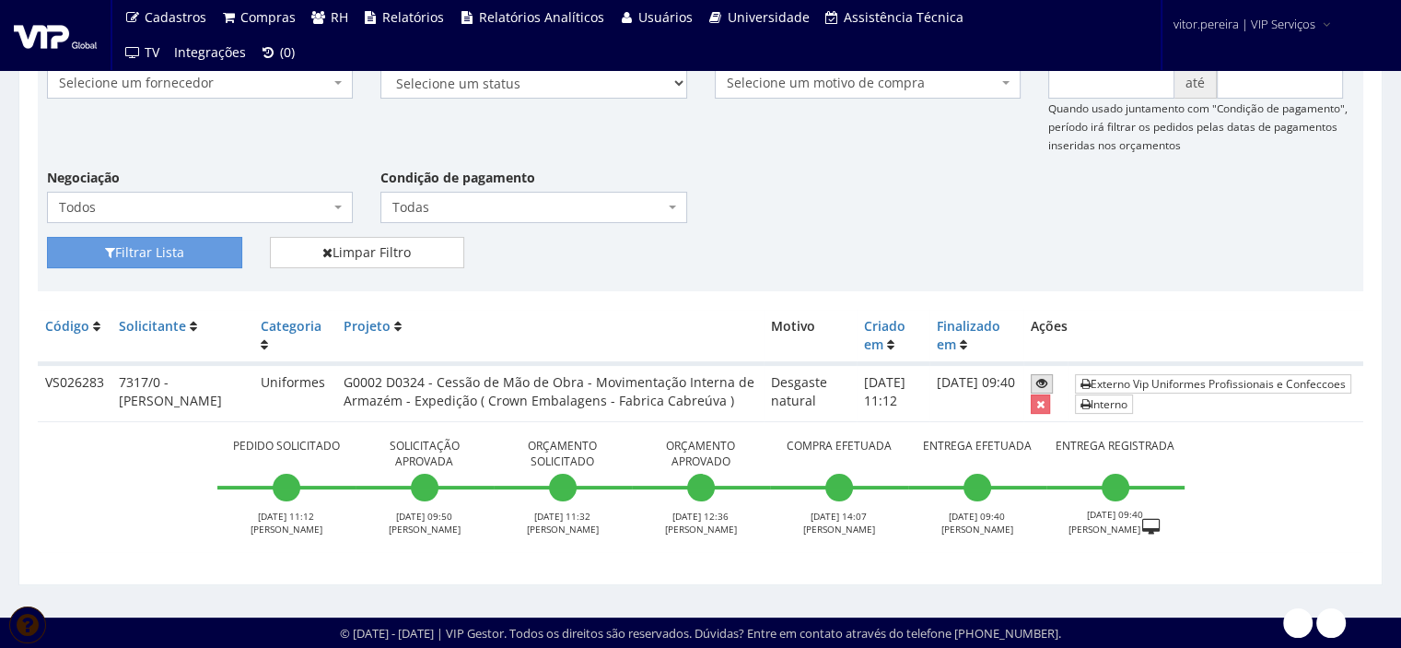
click at [1047, 374] on link at bounding box center [1042, 383] width 22 height 19
click at [151, 435] on td "Pedido Solicitado 21/09/2024 11:12 VITOR PEREIRA Solicitação Aprovada 23/09/202…" at bounding box center [701, 486] width 1326 height 130
